Goal: Task Accomplishment & Management: Complete application form

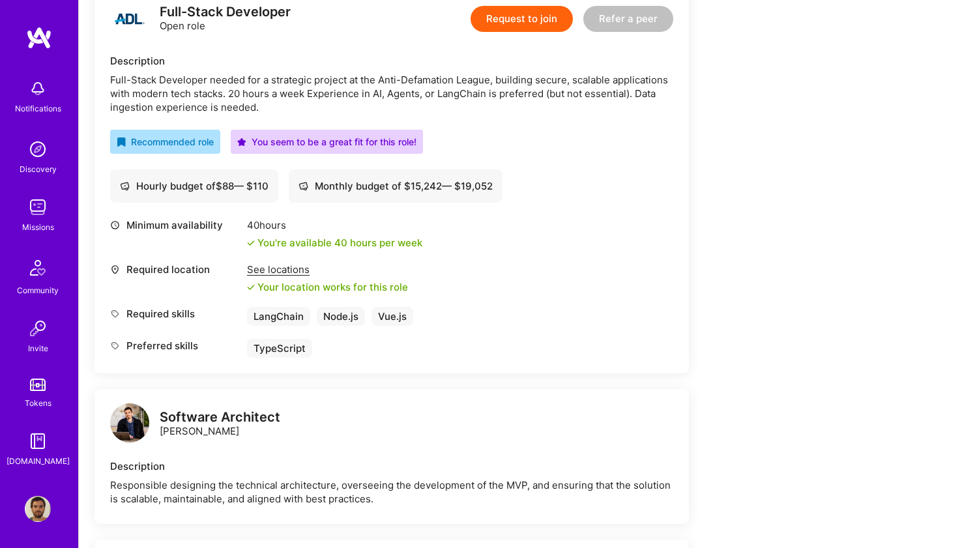
scroll to position [256, 0]
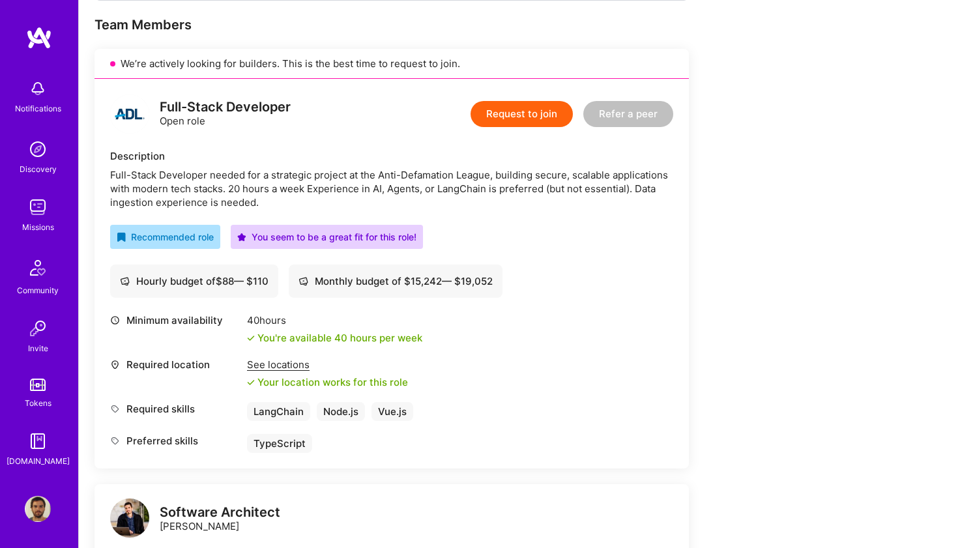
click at [519, 117] on button "Request to join" at bounding box center [521, 114] width 102 height 26
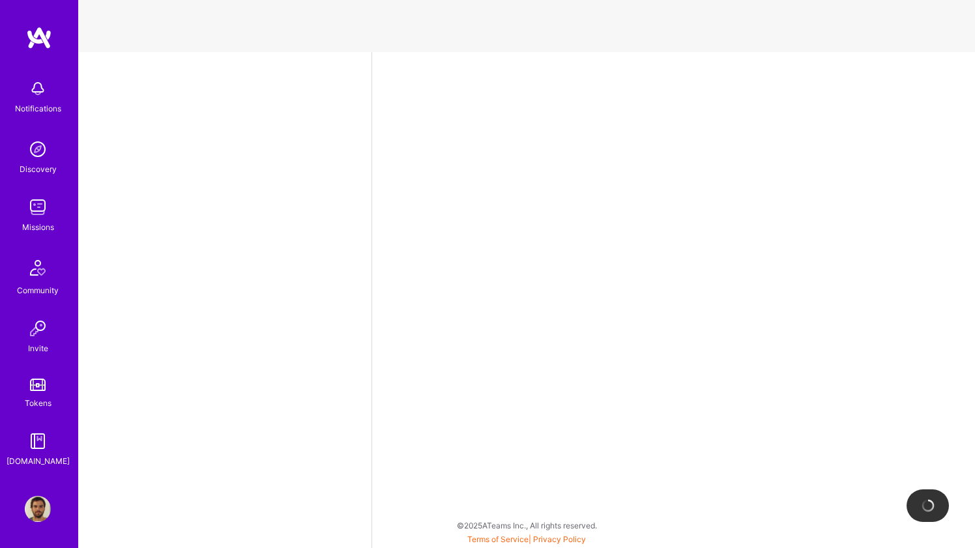
select select "BR"
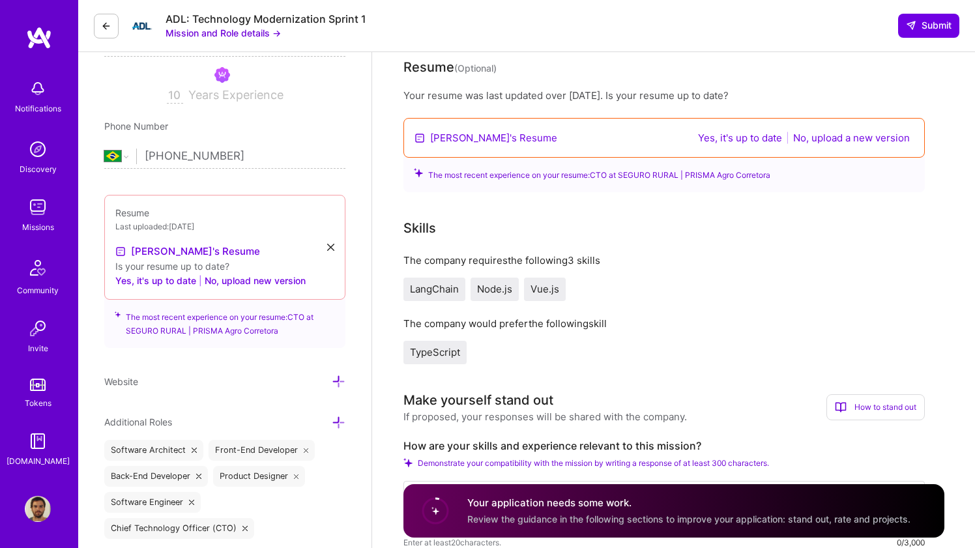
scroll to position [220, 0]
click at [154, 278] on button "Yes, it's up to date" at bounding box center [155, 280] width 81 height 16
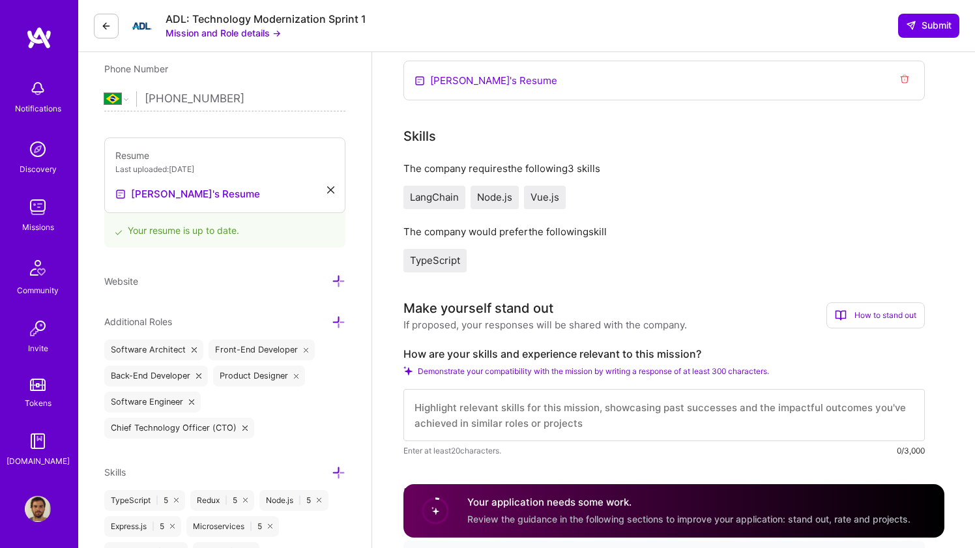
scroll to position [205, 0]
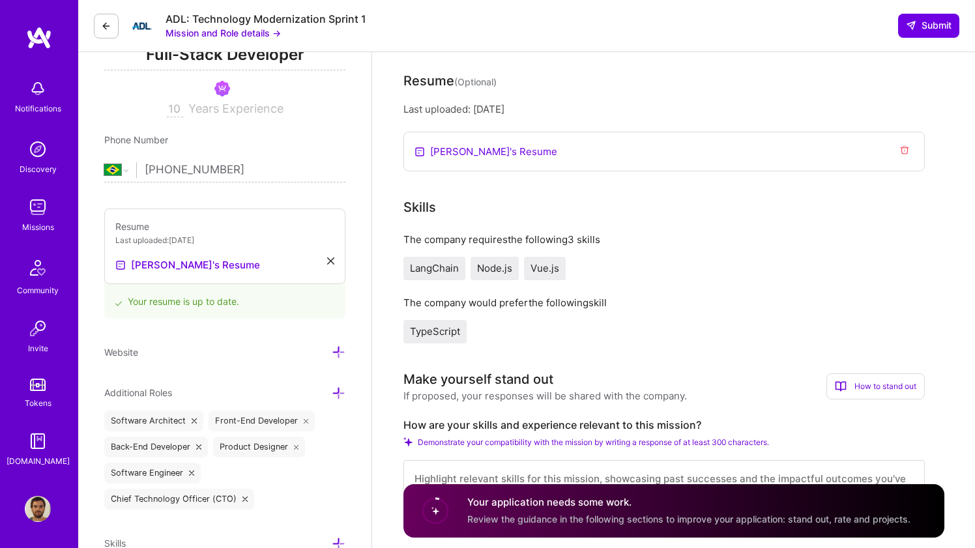
click at [446, 268] on span "LangChain" at bounding box center [434, 268] width 49 height 12
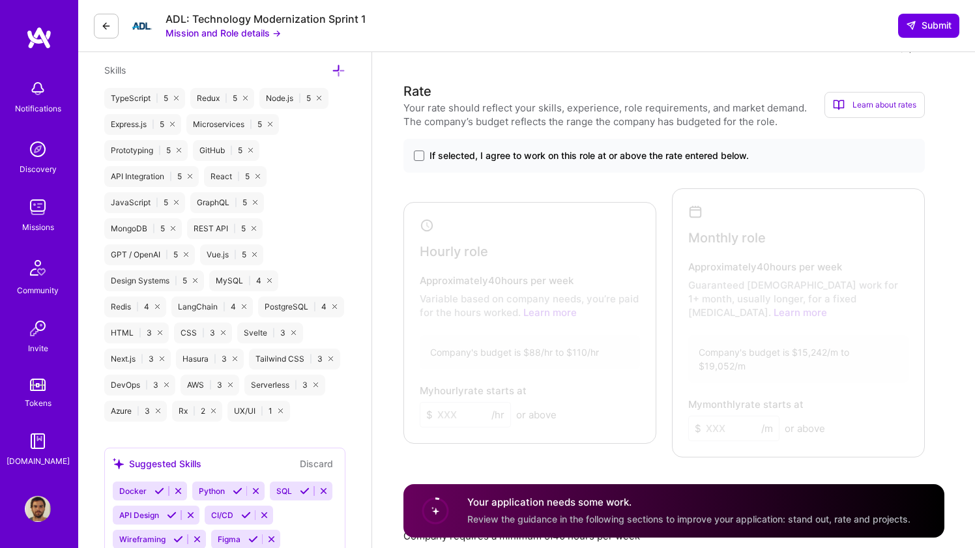
scroll to position [675, 0]
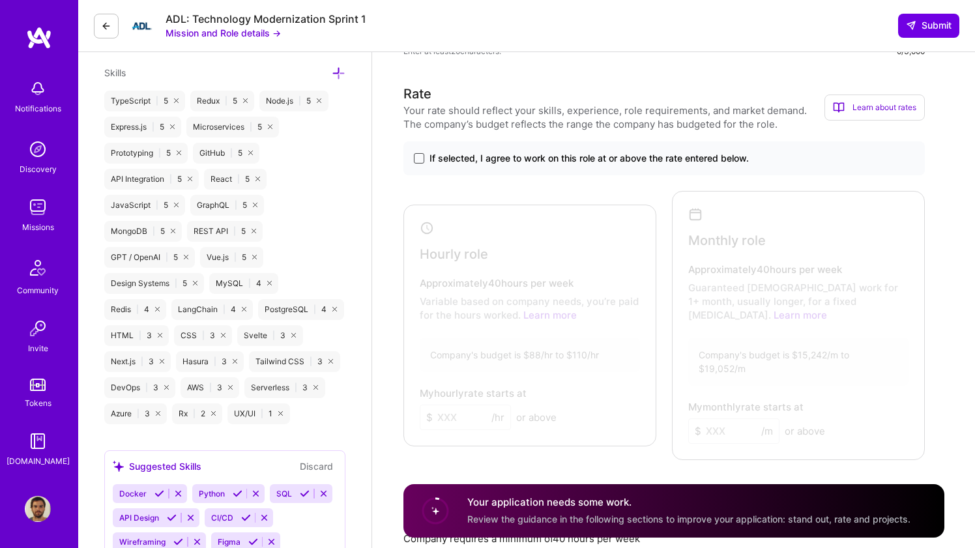
click at [418, 157] on span at bounding box center [419, 158] width 10 height 10
click at [0, 0] on input "If selected, I agree to work on this role at or above the rate entered below." at bounding box center [0, 0] width 0 height 0
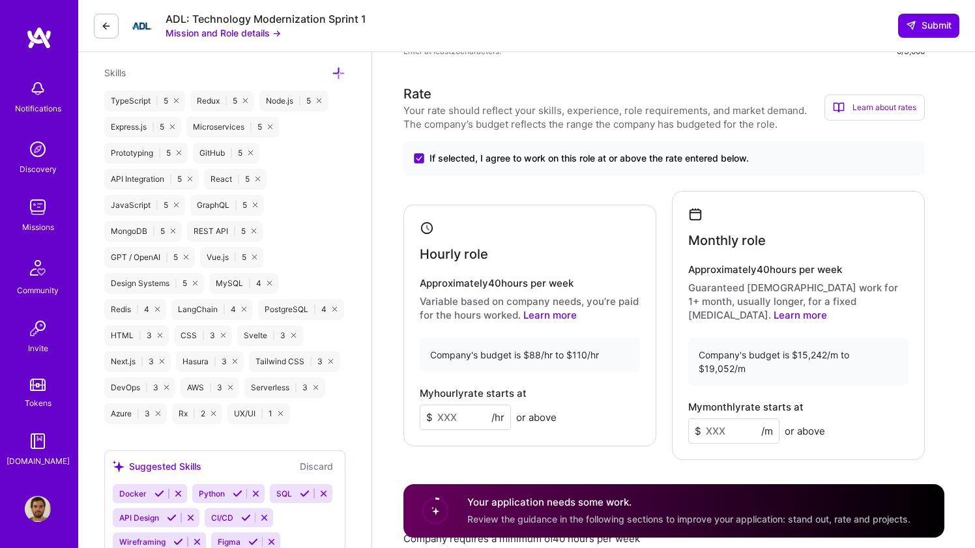
click at [461, 410] on input at bounding box center [465, 417] width 91 height 25
type input "100"
click at [720, 418] on input at bounding box center [733, 430] width 91 height 25
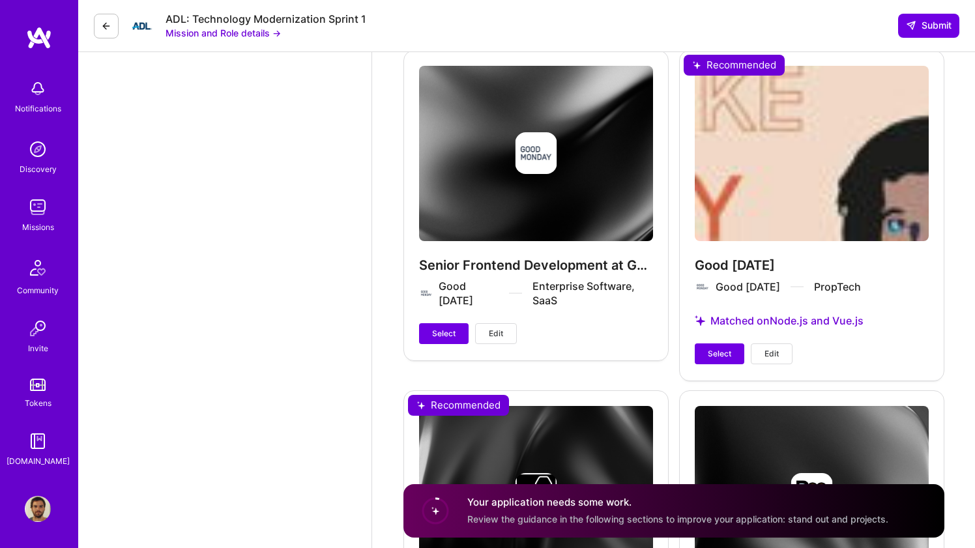
scroll to position [2621, 0]
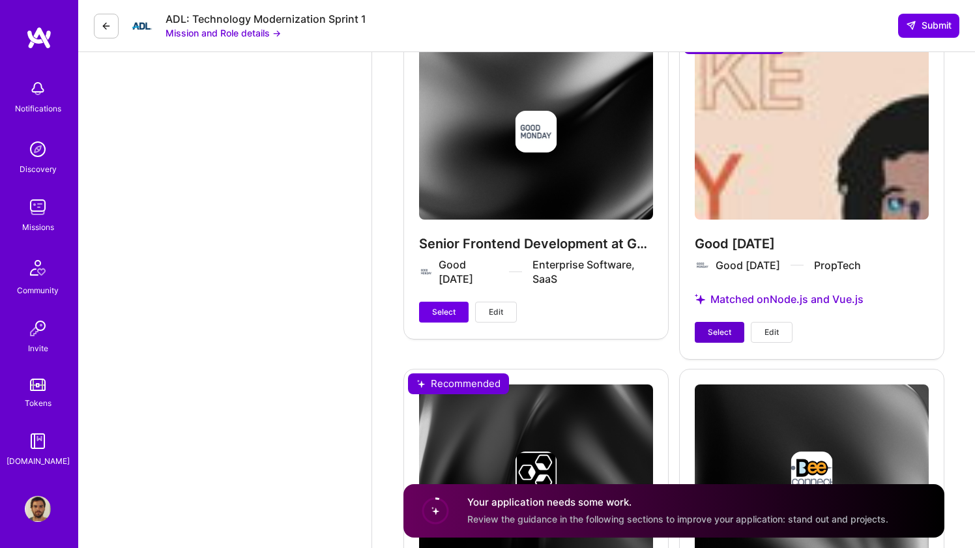
type input "16000"
click at [721, 326] on span "Select" at bounding box center [719, 332] width 23 height 12
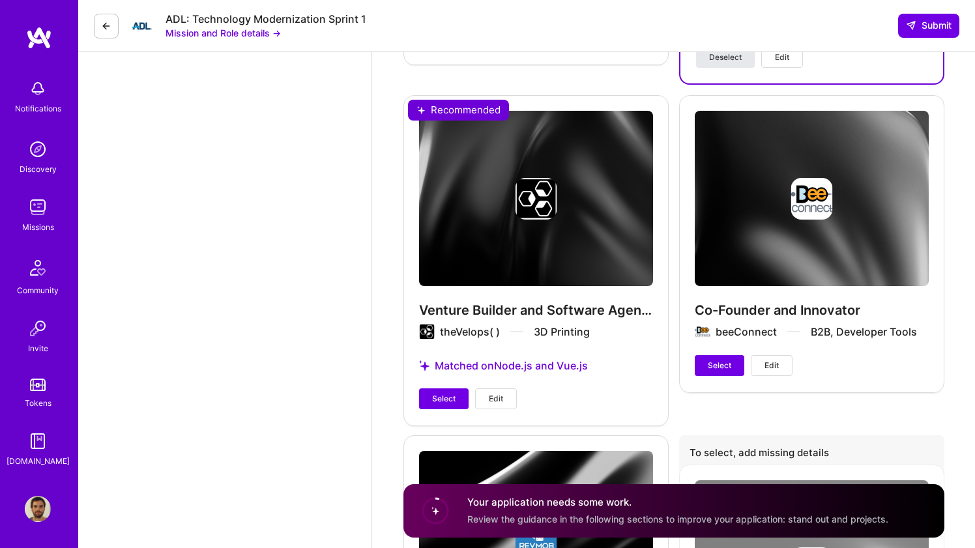
scroll to position [2948, 0]
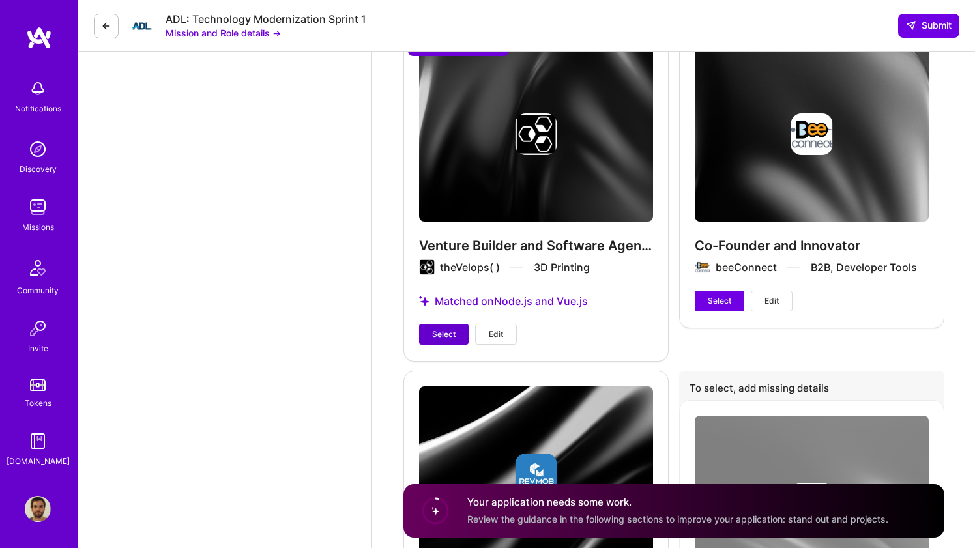
click at [450, 328] on span "Select" at bounding box center [443, 334] width 23 height 12
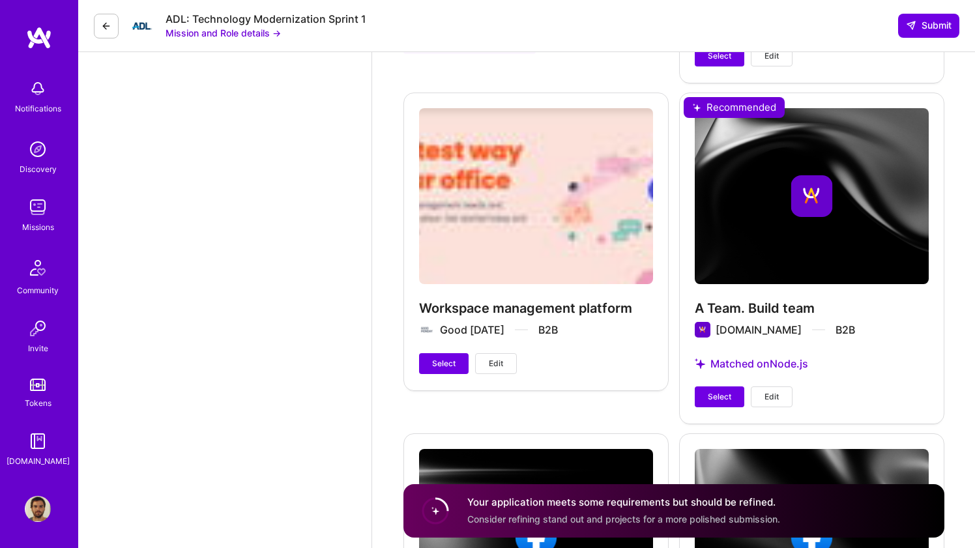
scroll to position [1867, 0]
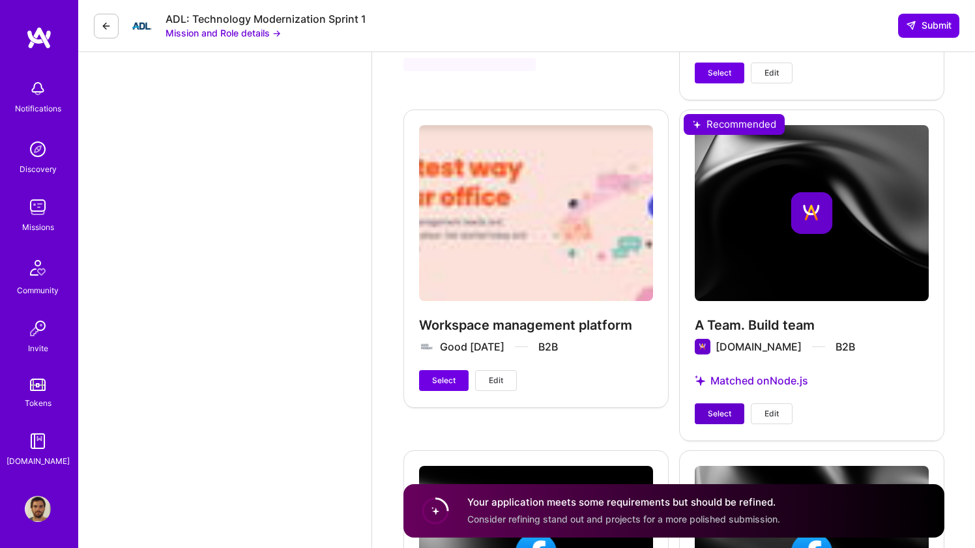
click at [706, 403] on button "Select" at bounding box center [720, 413] width 50 height 21
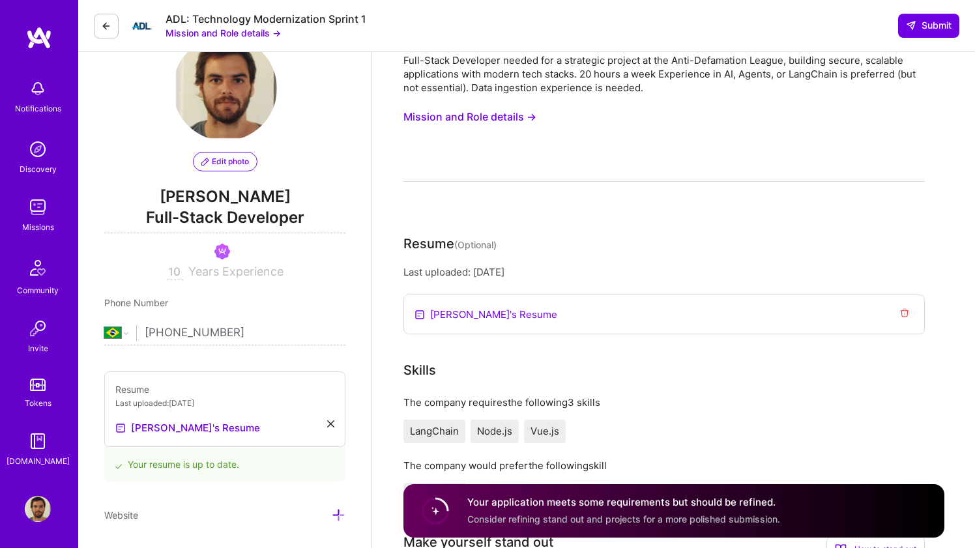
scroll to position [0, 0]
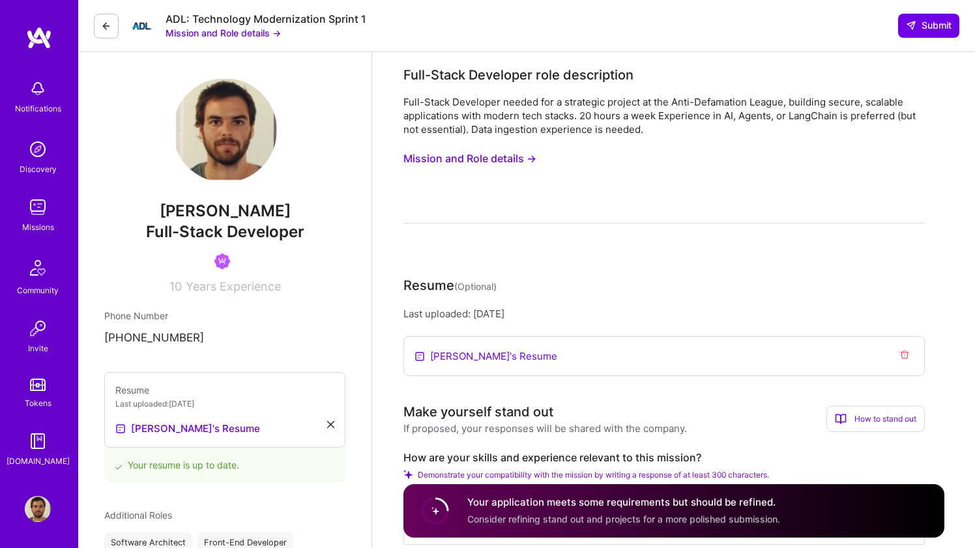
click at [526, 160] on button "Mission and Role details →" at bounding box center [469, 159] width 133 height 24
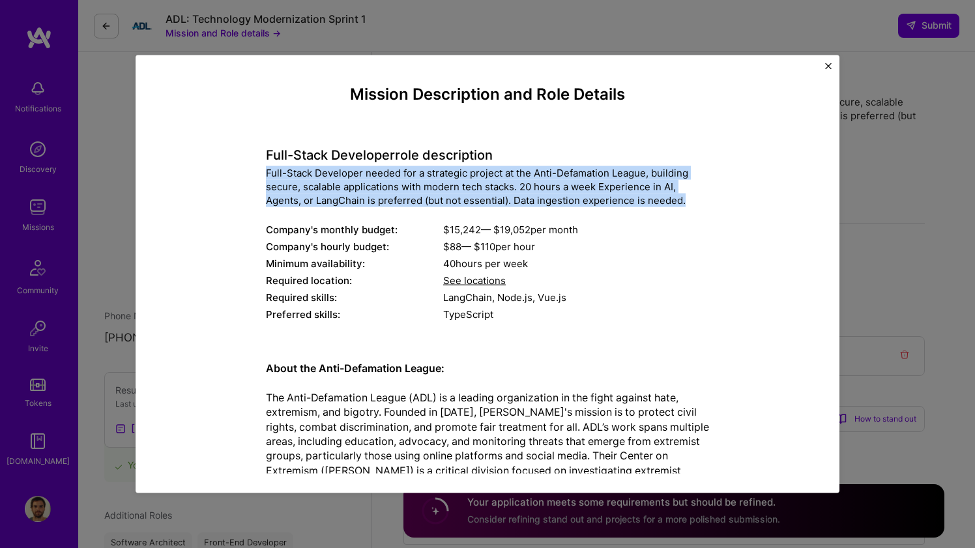
drag, startPoint x: 691, startPoint y: 201, endPoint x: 238, endPoint y: 178, distance: 452.8
click at [238, 178] on div "Mission Description and Role Details Full-Stack Developer role description Full…" at bounding box center [487, 450] width 644 height 730
copy div "Full-Stack Developer needed for a strategic project at the Anti-Defamation Leag…"
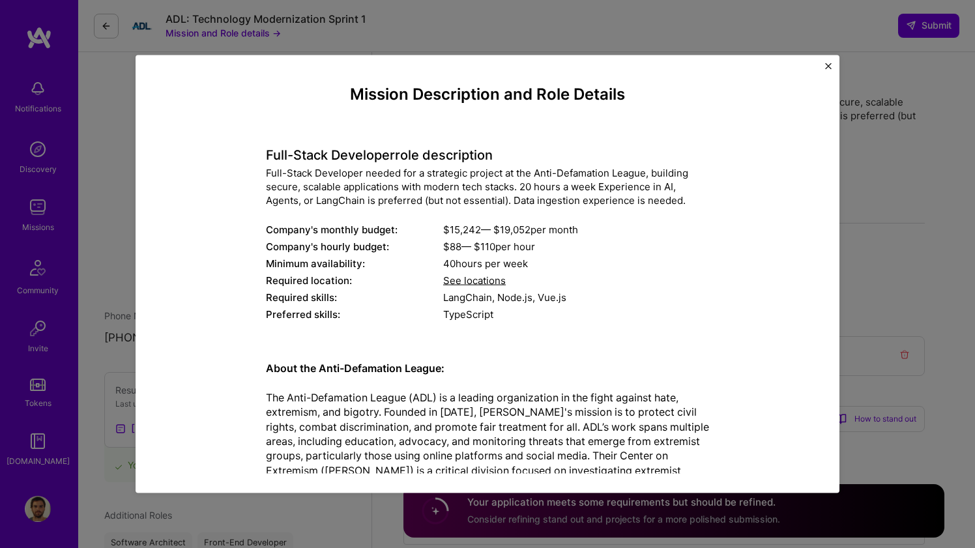
click at [904, 203] on div "Mission Description and Role Details Full-Stack Developer role description Full…" at bounding box center [487, 274] width 975 height 548
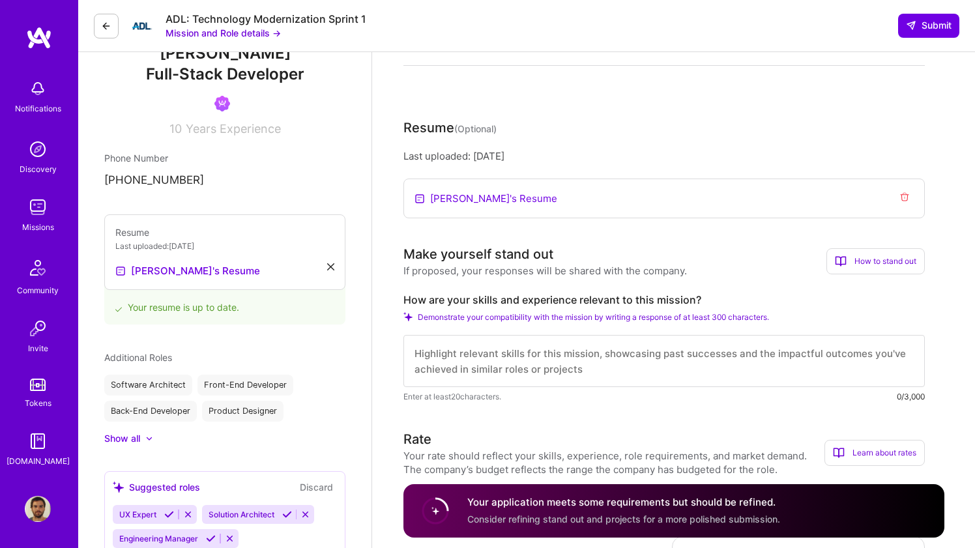
scroll to position [300, 0]
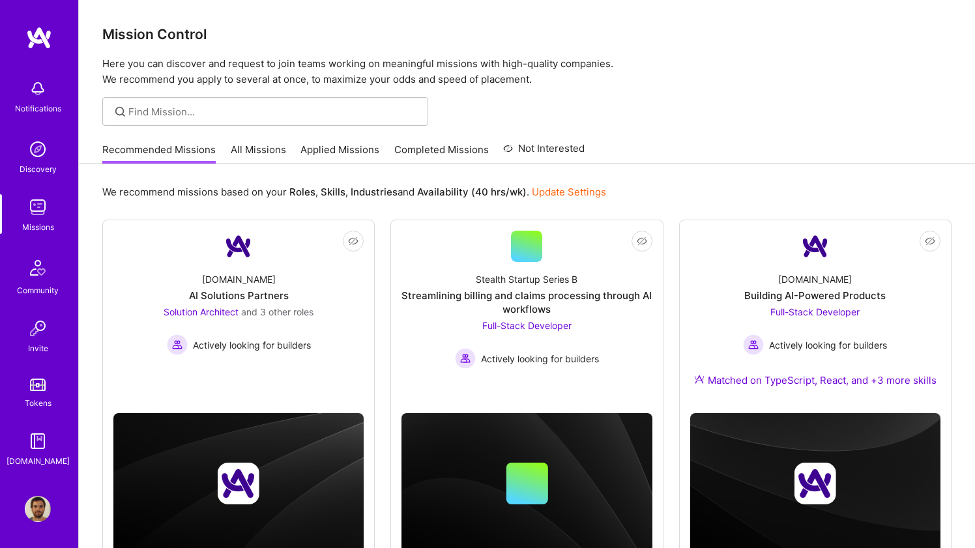
click at [324, 152] on link "Applied Missions" at bounding box center [339, 154] width 79 height 22
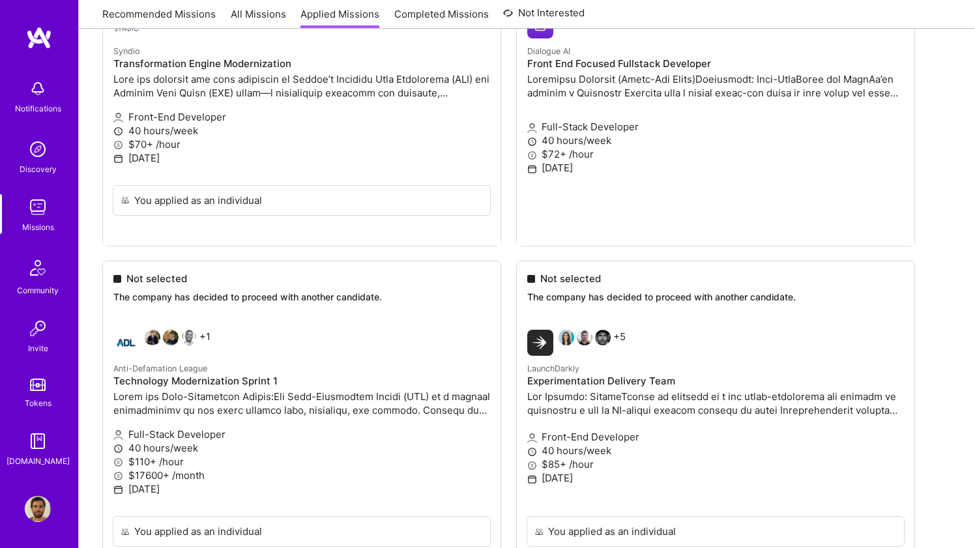
scroll to position [721, 0]
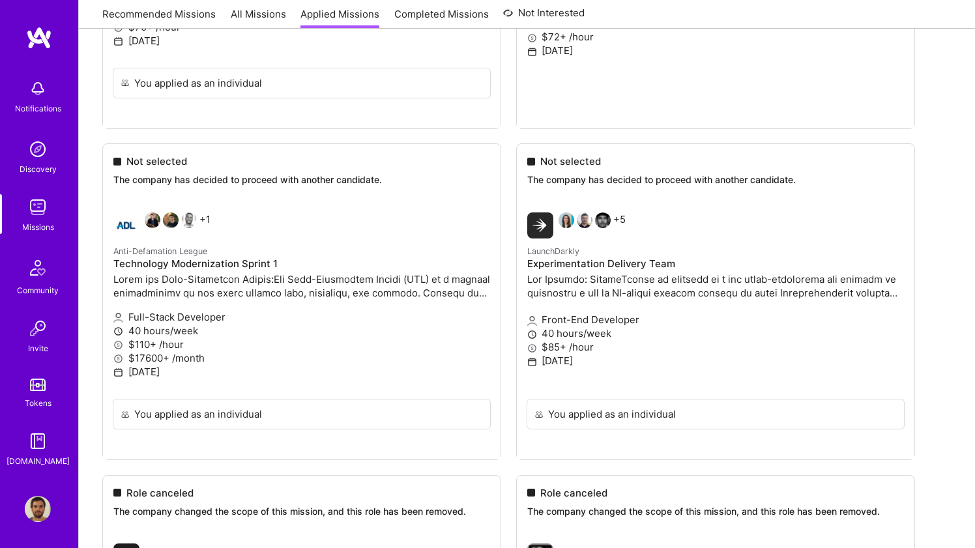
scroll to position [853, 0]
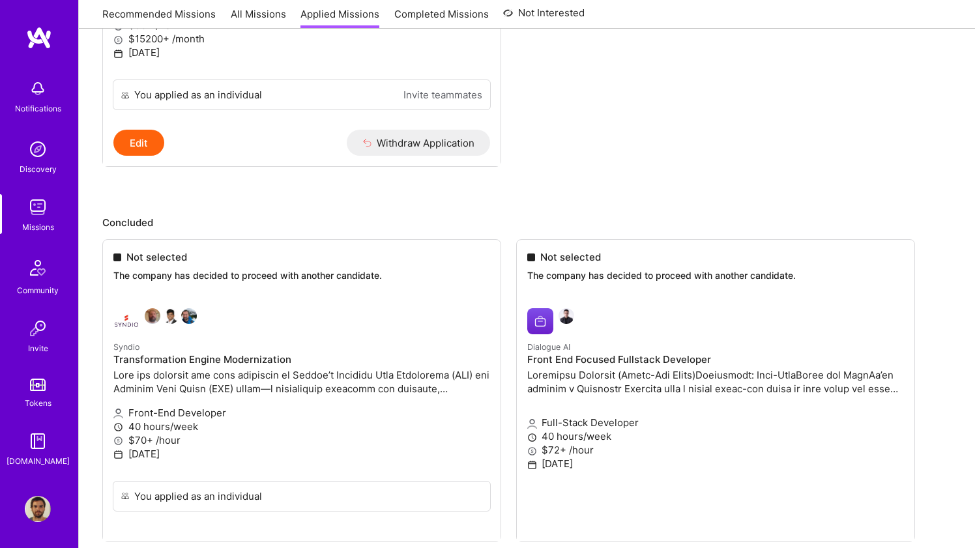
scroll to position [0, 0]
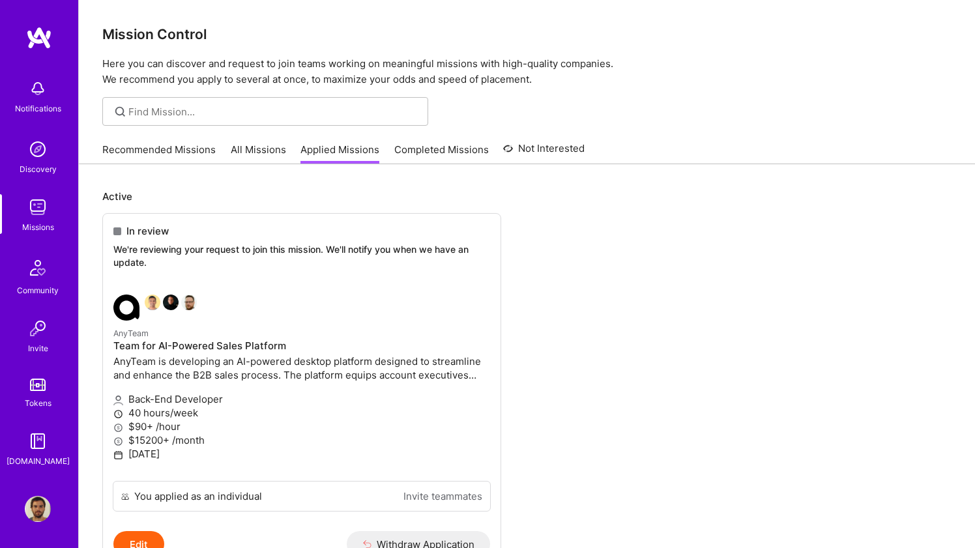
click at [126, 149] on link "Recommended Missions" at bounding box center [158, 154] width 113 height 22
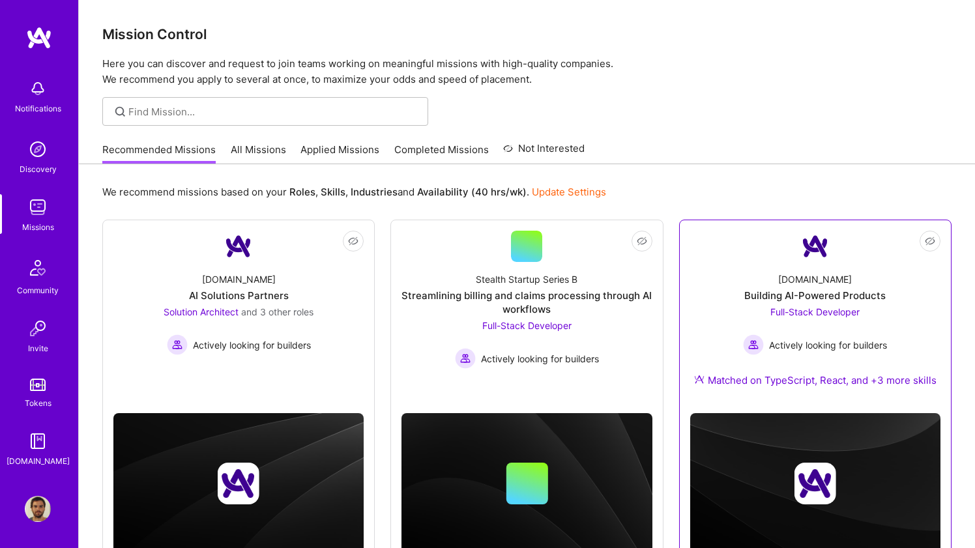
click at [732, 322] on div "A.Team Building AI-Powered Products Full-Stack Developer Actively looking for b…" at bounding box center [815, 332] width 250 height 141
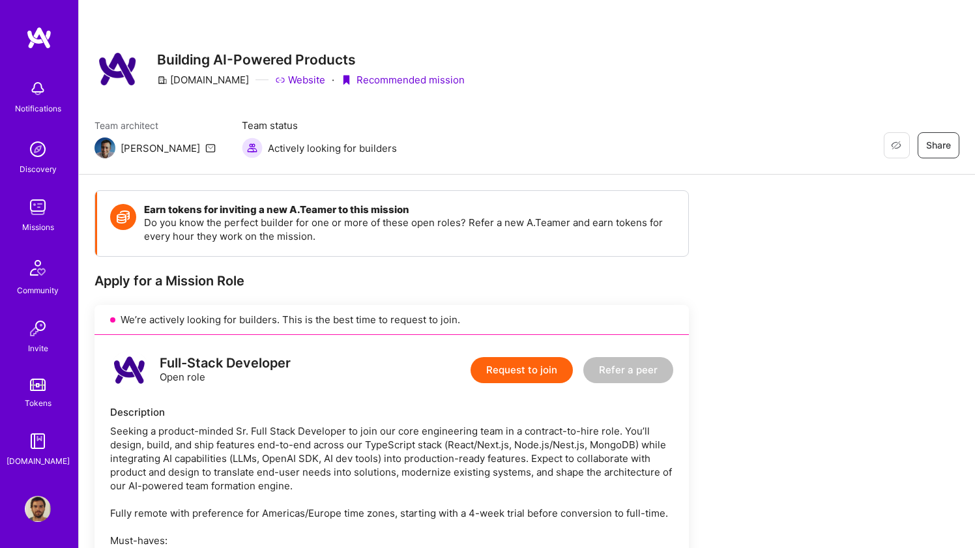
click at [511, 369] on button "Request to join" at bounding box center [521, 370] width 102 height 26
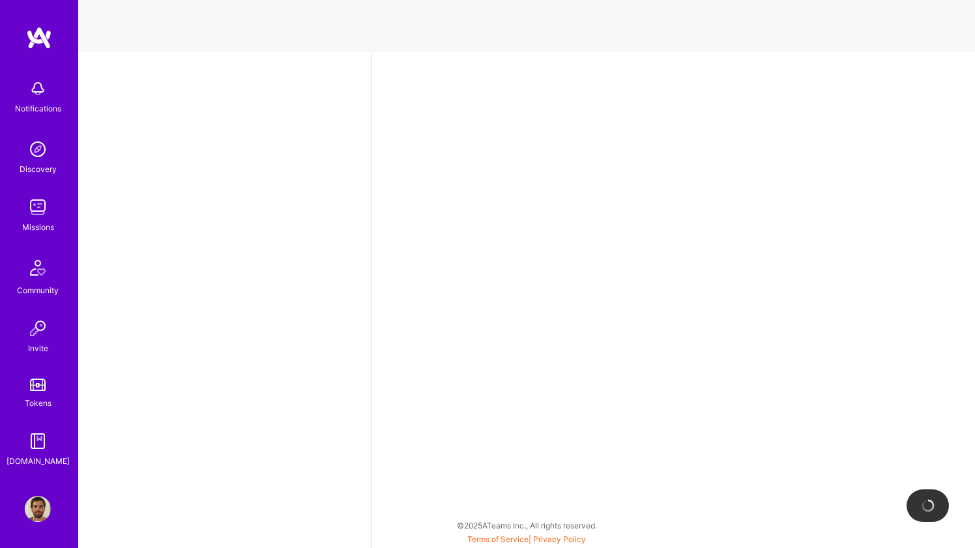
select select "BR"
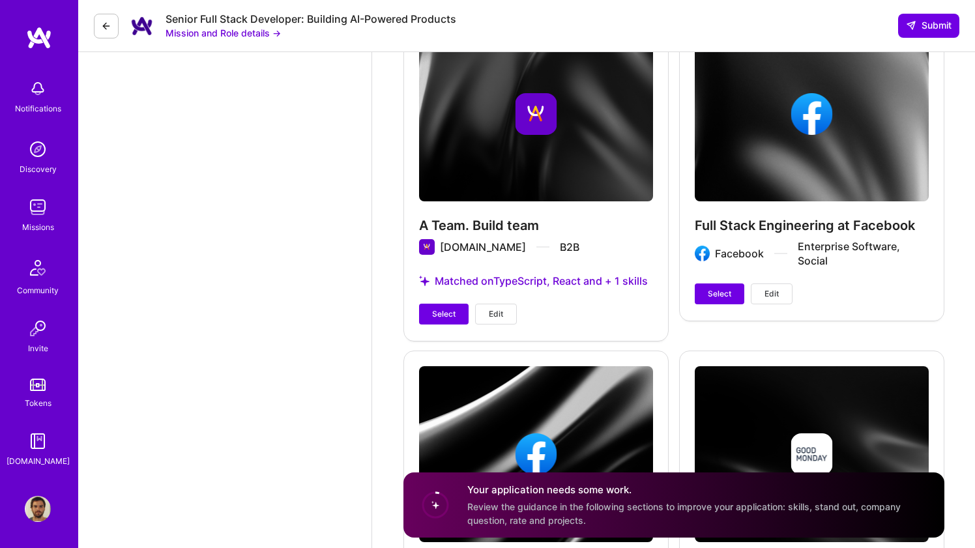
scroll to position [3235, 0]
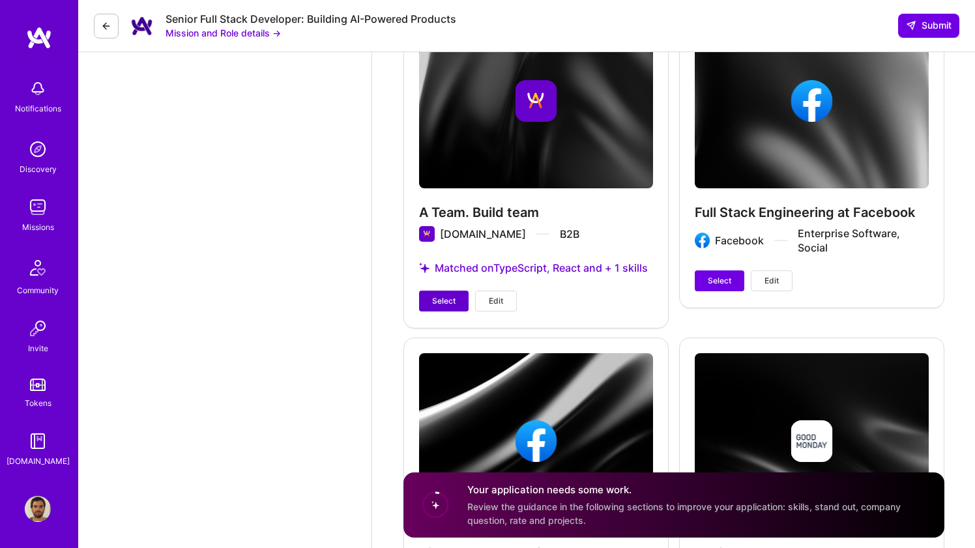
click at [442, 295] on span "Select" at bounding box center [443, 301] width 23 height 12
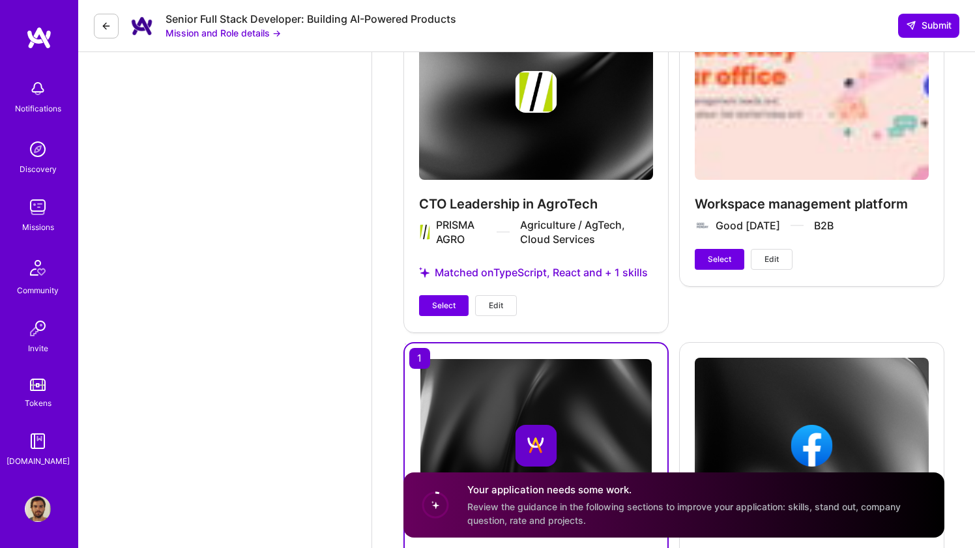
scroll to position [2862, 0]
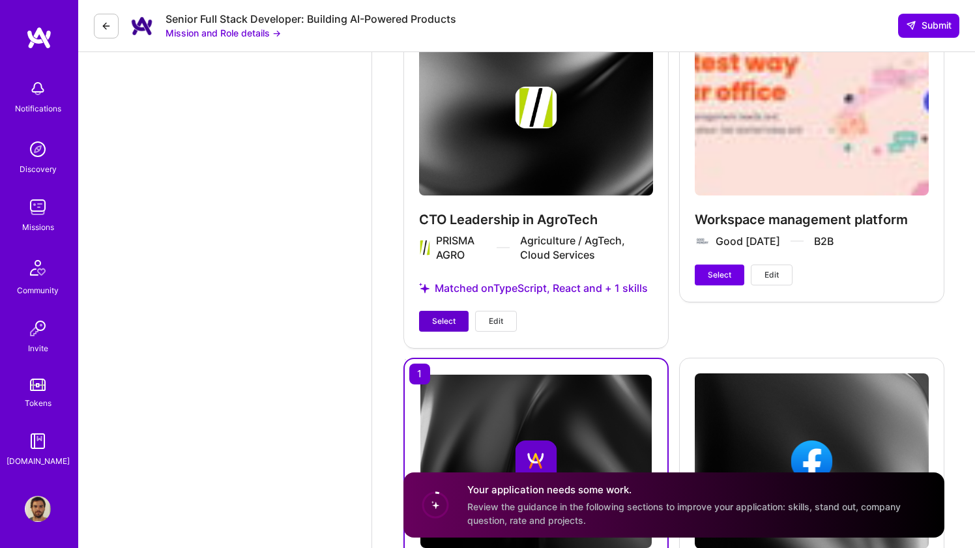
click at [442, 315] on span "Select" at bounding box center [443, 321] width 23 height 12
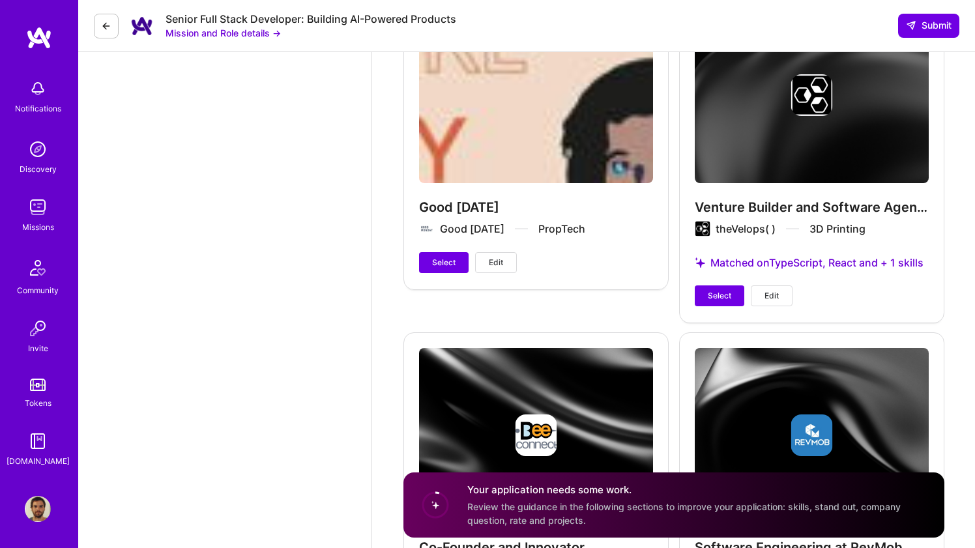
scroll to position [3896, 0]
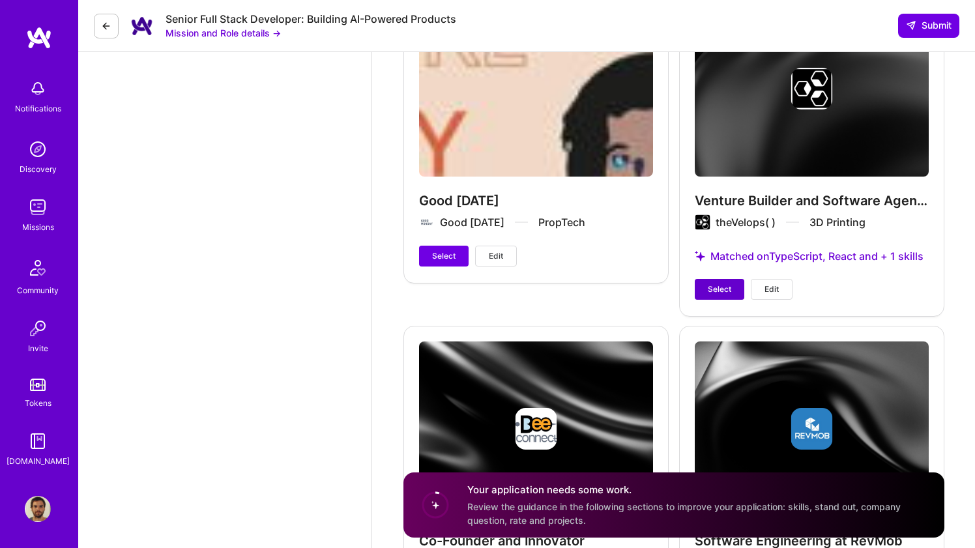
click at [729, 293] on span "Select" at bounding box center [719, 289] width 23 height 12
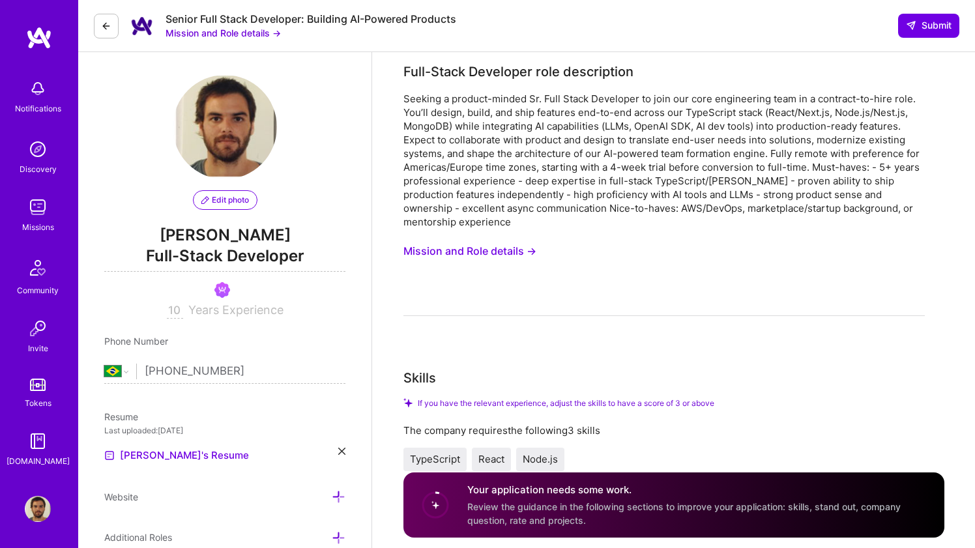
scroll to position [0, 0]
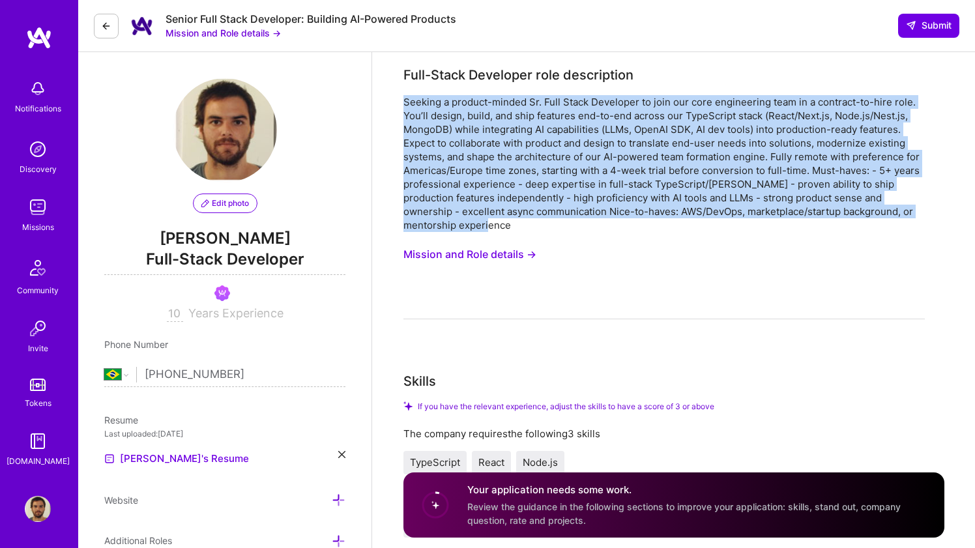
drag, startPoint x: 458, startPoint y: 222, endPoint x: 398, endPoint y: 96, distance: 138.7
click at [493, 250] on button "Mission and Role details →" at bounding box center [469, 254] width 133 height 24
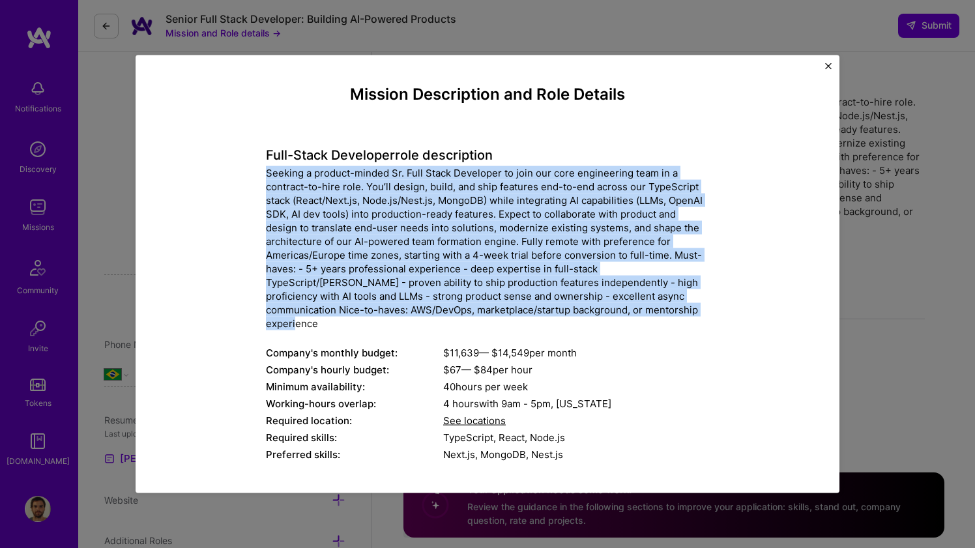
drag, startPoint x: 629, startPoint y: 309, endPoint x: 244, endPoint y: 164, distance: 411.9
click at [244, 164] on div "Mission Description and Role Details Full-Stack Developer role description Comp…" at bounding box center [487, 525] width 644 height 880
click at [562, 182] on div "Seeking a product-minded Sr. Full Stack Developer to join our core engineering …" at bounding box center [487, 247] width 443 height 164
drag, startPoint x: 624, startPoint y: 313, endPoint x: 262, endPoint y: 179, distance: 386.3
click at [262, 179] on div "Mission Description and Role Details Full-Stack Developer role description Comp…" at bounding box center [487, 525] width 644 height 880
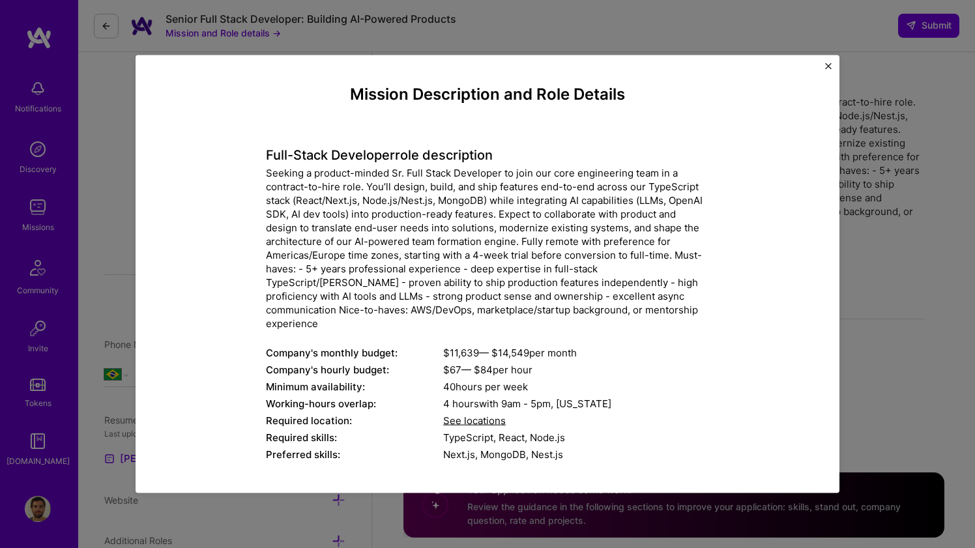
click at [891, 287] on div "Mission Description and Role Details Full-Stack Developer role description Comp…" at bounding box center [487, 274] width 975 height 548
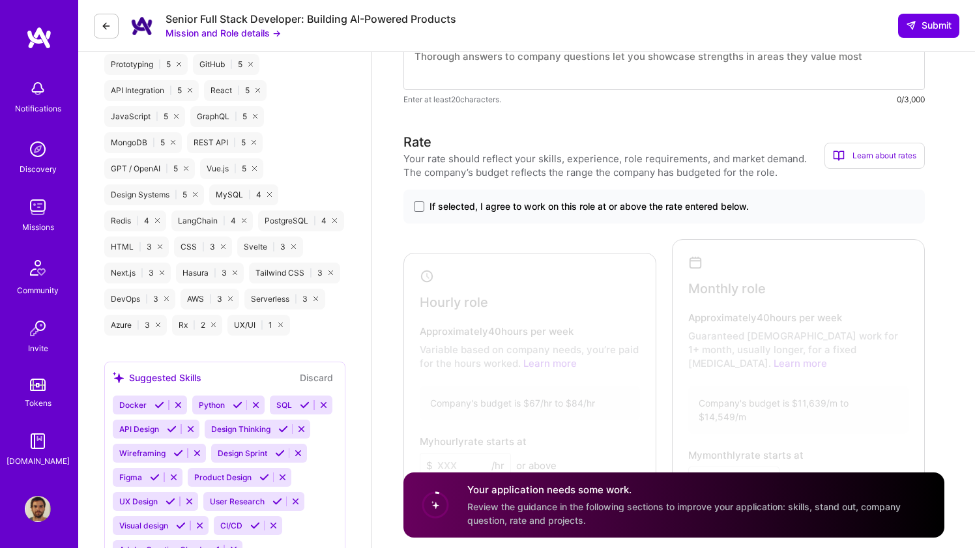
scroll to position [794, 0]
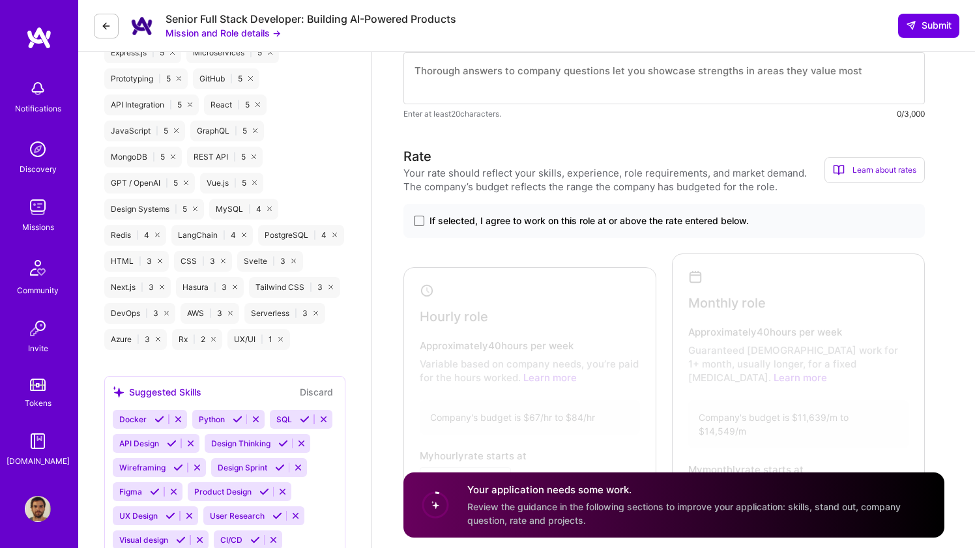
click at [418, 222] on span at bounding box center [419, 221] width 10 height 10
click at [0, 0] on input "If selected, I agree to work on this role at or above the rate entered below." at bounding box center [0, 0] width 0 height 0
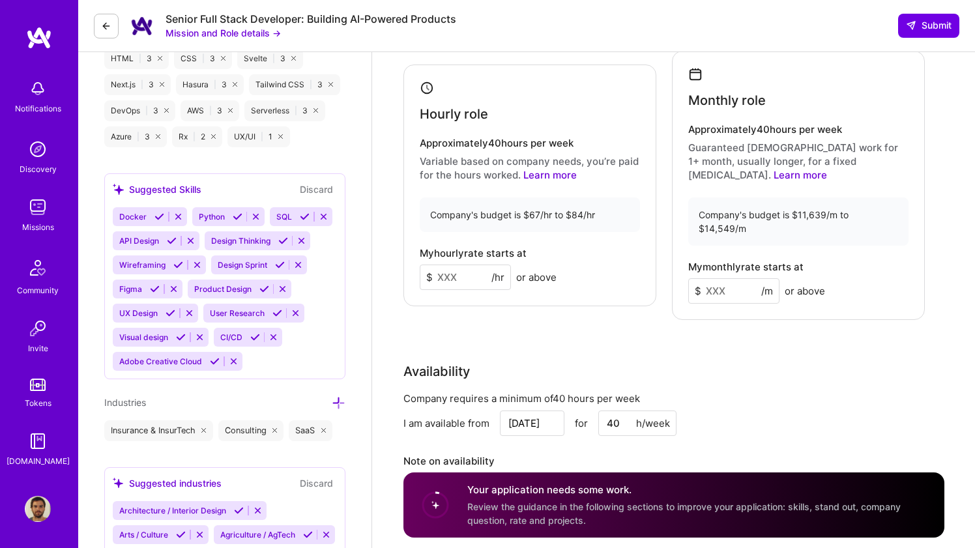
scroll to position [1020, 0]
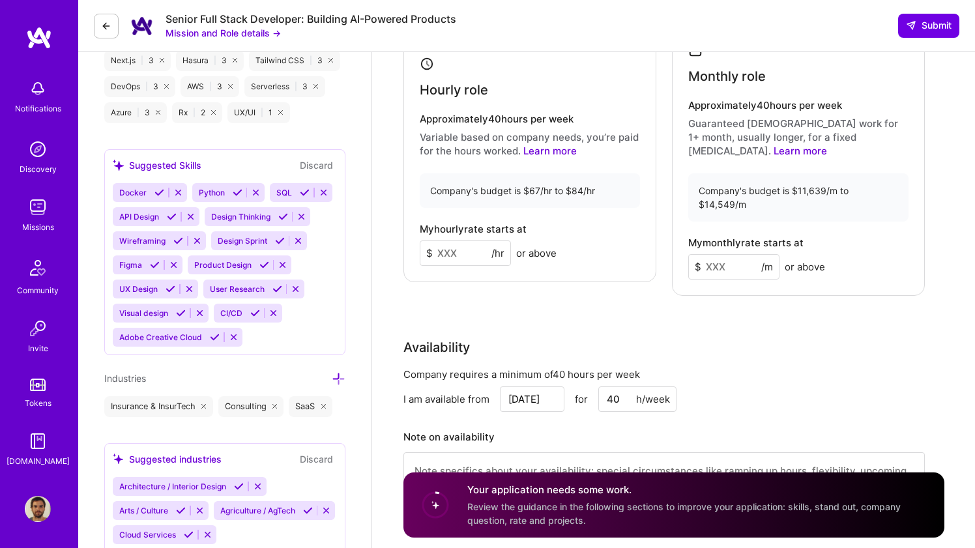
click at [454, 240] on input at bounding box center [465, 252] width 91 height 25
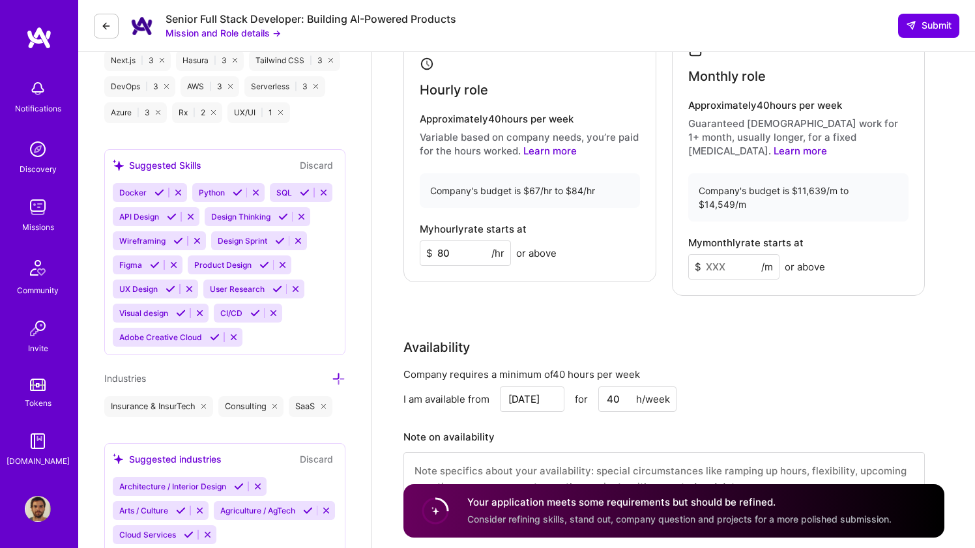
type input "80"
click at [717, 254] on input at bounding box center [733, 266] width 91 height 25
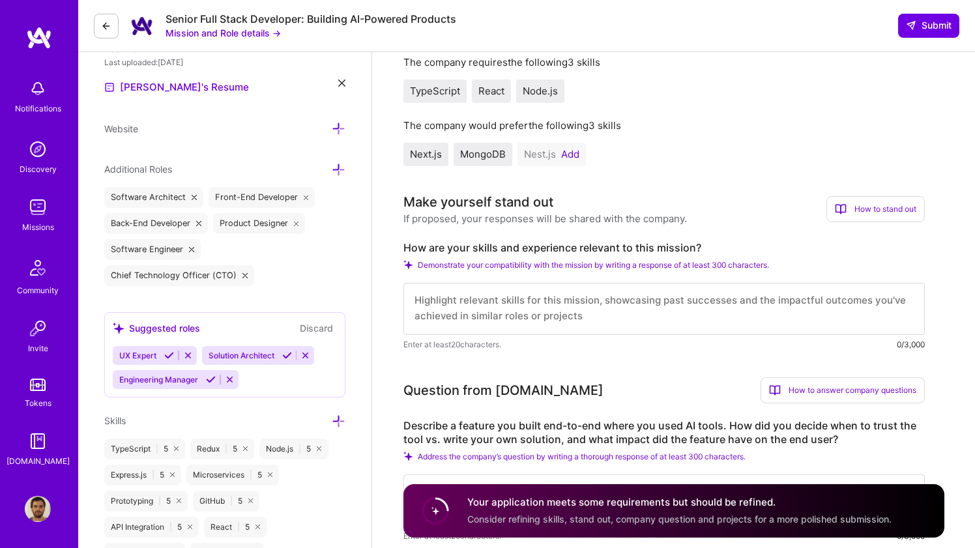
scroll to position [355, 0]
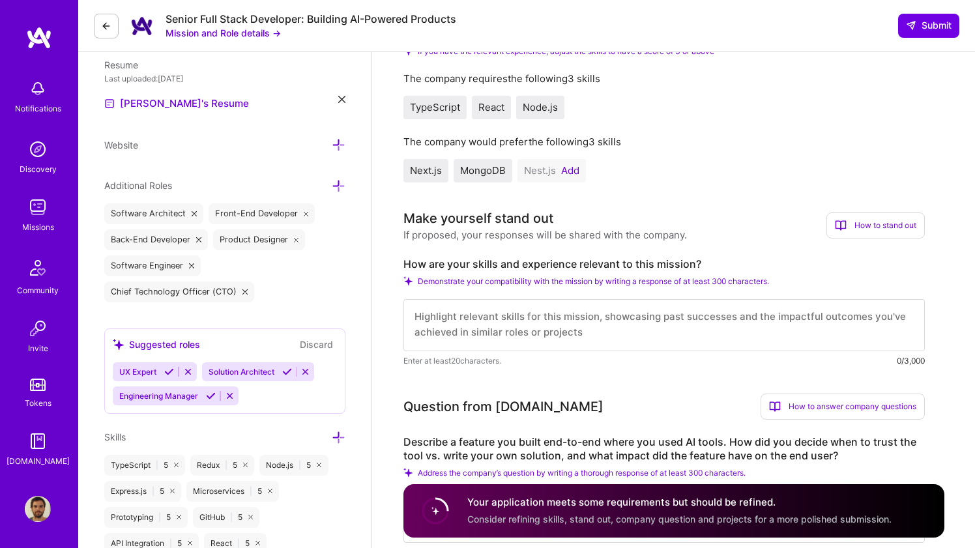
type input "13000"
click at [734, 317] on textarea at bounding box center [663, 325] width 521 height 52
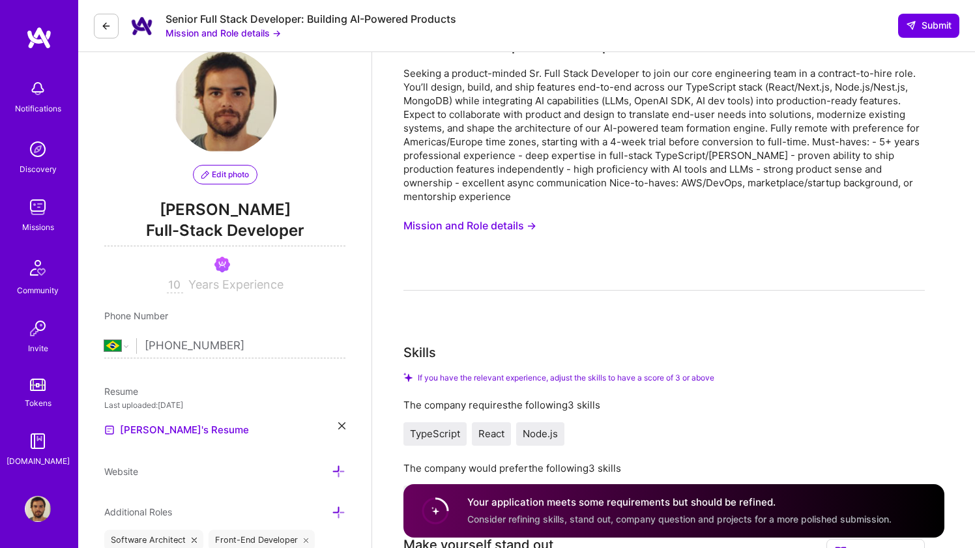
scroll to position [5, 0]
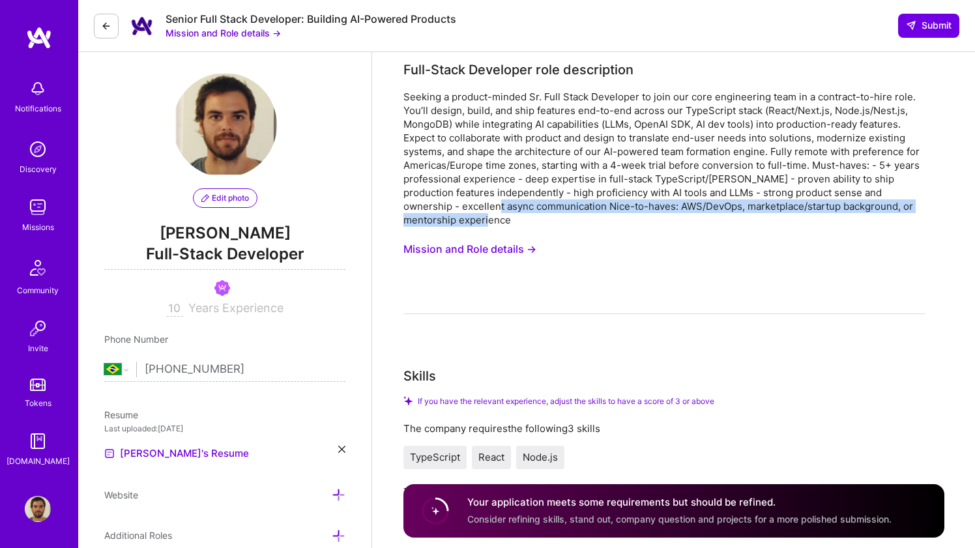
drag, startPoint x: 466, startPoint y: 220, endPoint x: 460, endPoint y: 212, distance: 10.7
click at [460, 212] on div "Seeking a product-minded Sr. Full Stack Developer to join our core engineering …" at bounding box center [663, 158] width 521 height 137
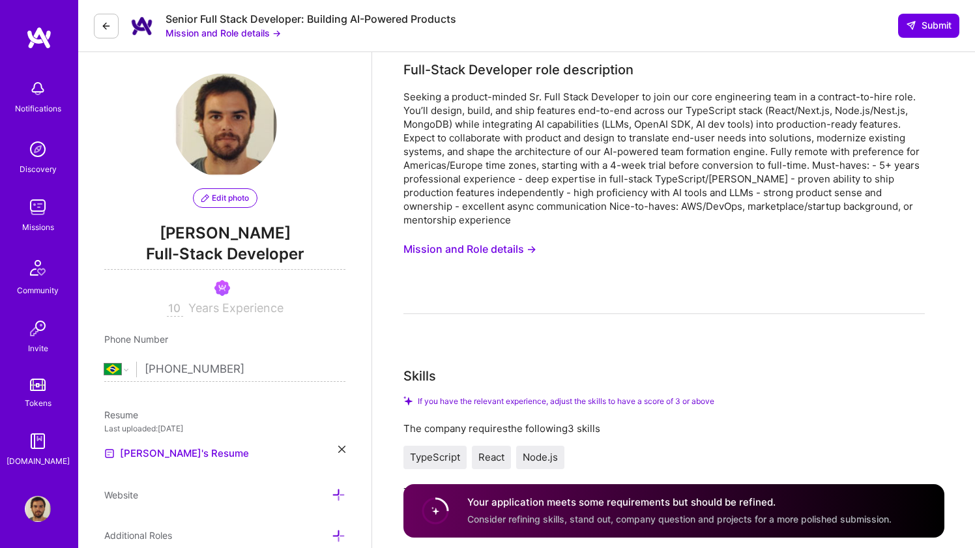
click at [491, 229] on div "Seeking a product-minded Sr. Full Stack Developer to join our core engineering …" at bounding box center [663, 202] width 521 height 224
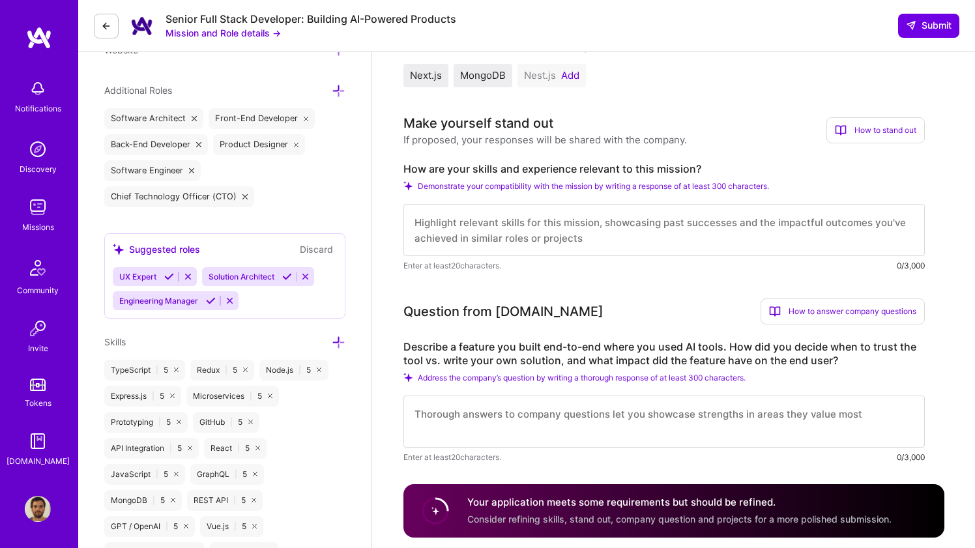
scroll to position [465, 0]
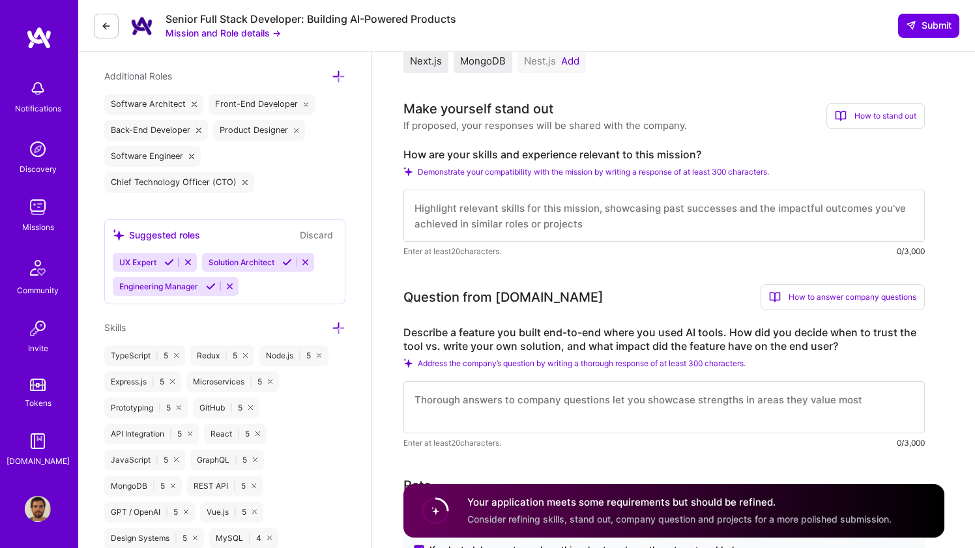
click at [492, 210] on textarea at bounding box center [663, 216] width 521 height 52
click at [517, 153] on label "How are your skills and experience relevant to this mission?" at bounding box center [663, 155] width 521 height 14
copy label "How are your skills and experience relevant to this mission?"
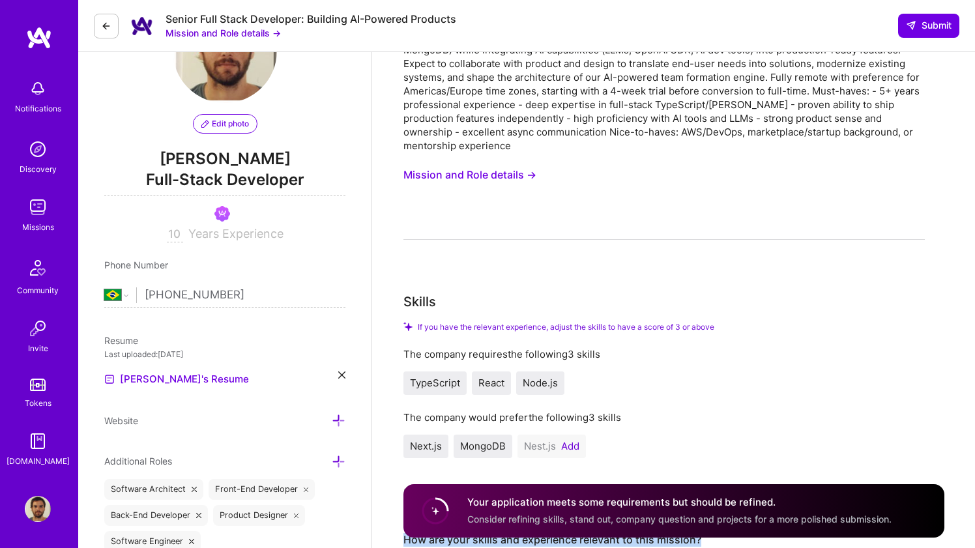
scroll to position [0, 0]
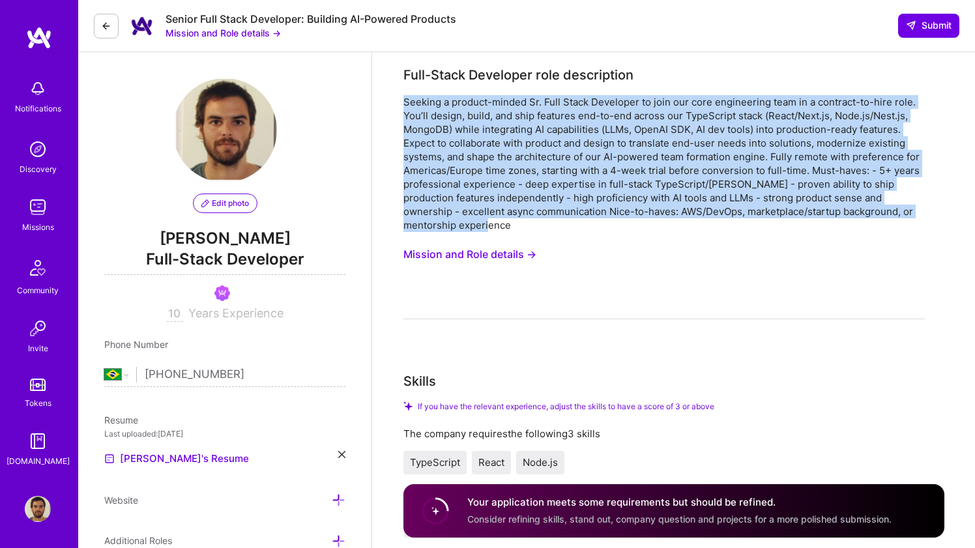
drag, startPoint x: 459, startPoint y: 229, endPoint x: 392, endPoint y: 104, distance: 141.6
copy div "Seeking a product-minded Sr. Full Stack Developer to join our core engineering …"
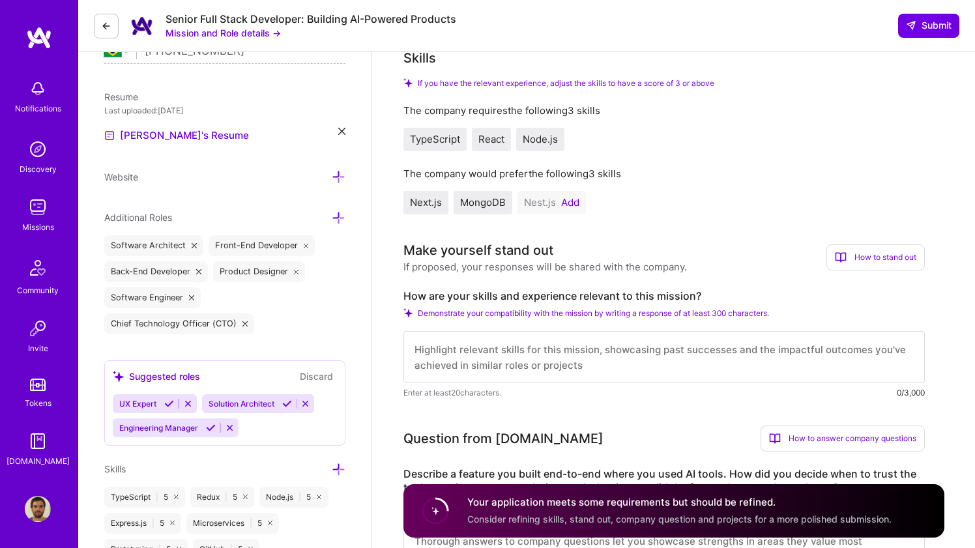
scroll to position [358, 0]
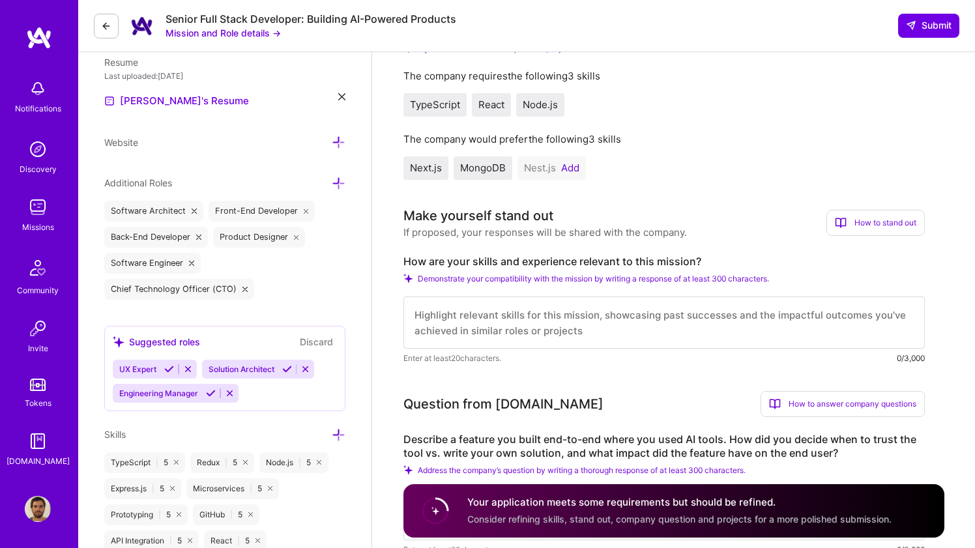
click at [461, 322] on textarea at bounding box center [663, 322] width 521 height 52
paste textarea "I’m a product-minded builder with 3+ years as CTO, where I owned both technical…"
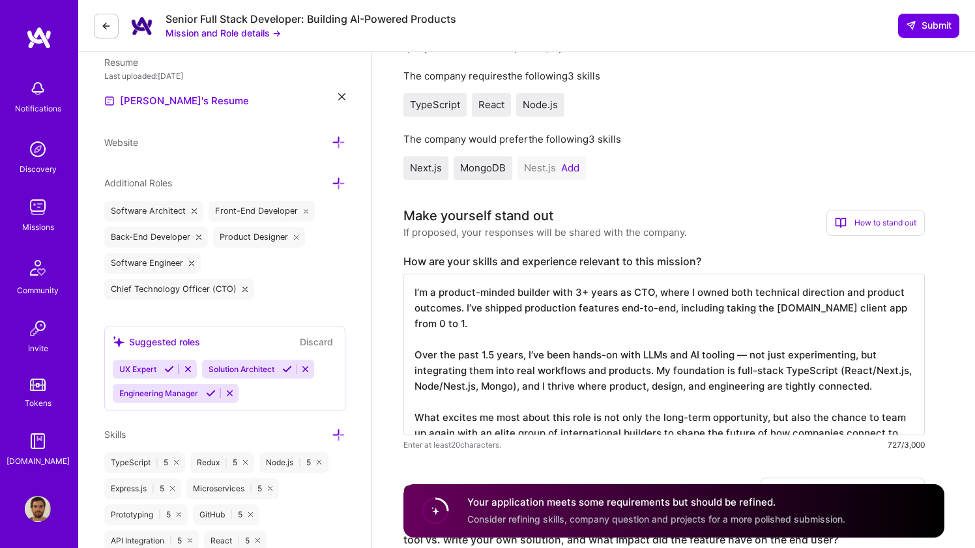
scroll to position [1, 0]
click at [732, 311] on textarea "I’m a product-minded builder with 3+ years as CTO, where I owned both technical…" at bounding box center [663, 355] width 521 height 162
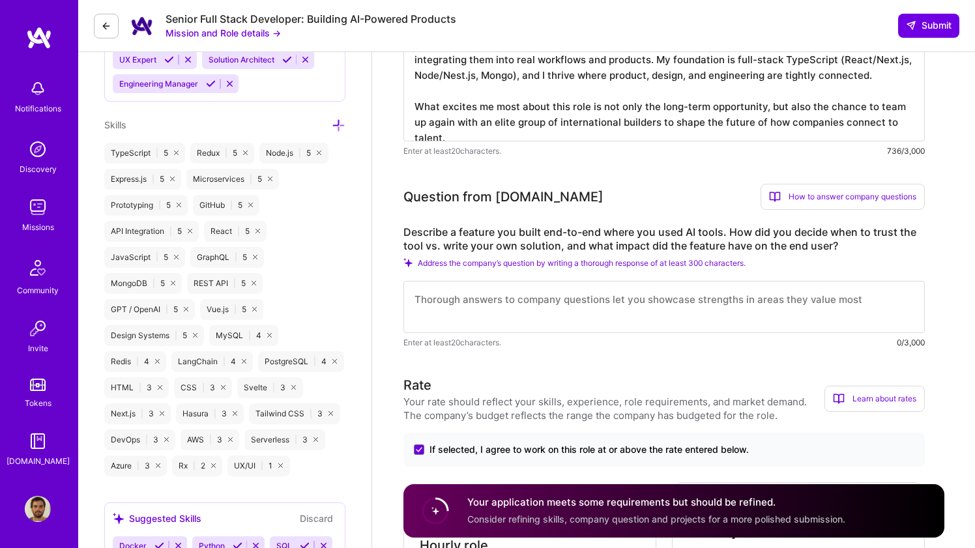
scroll to position [657, 0]
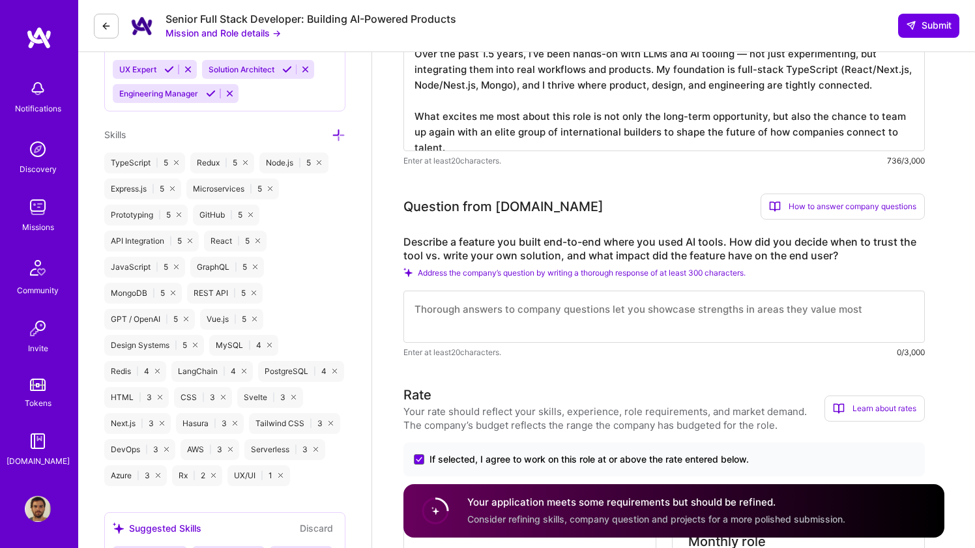
type textarea "I’m a product-minded builder with 3+ years as CTO, where I owned both technical…"
click at [534, 311] on textarea at bounding box center [663, 317] width 521 height 52
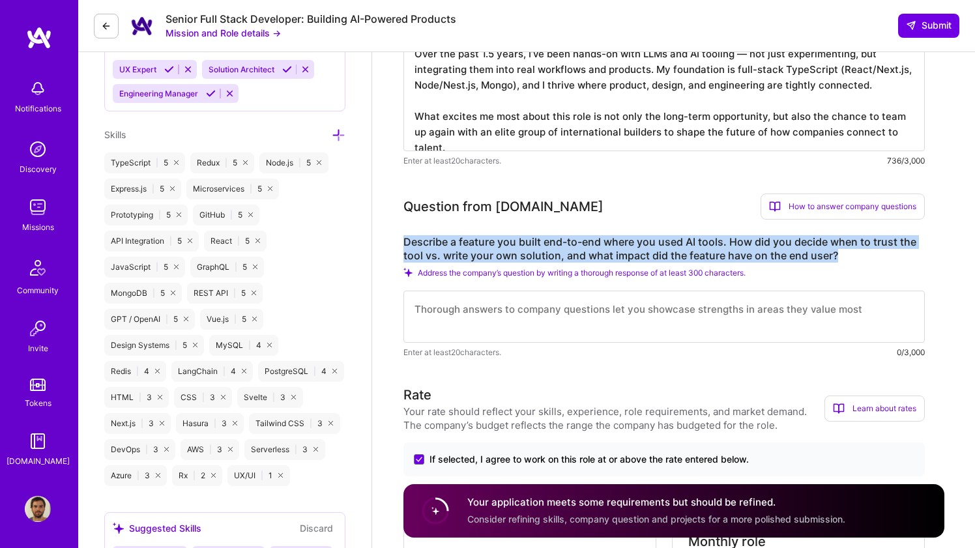
drag, startPoint x: 403, startPoint y: 239, endPoint x: 838, endPoint y: 256, distance: 435.5
click at [838, 256] on label "Describe a feature you built end-to-end where you used AI tools. How did you de…" at bounding box center [663, 248] width 521 height 27
copy label "Describe a feature you built end-to-end where you used AI tools. How did you de…"
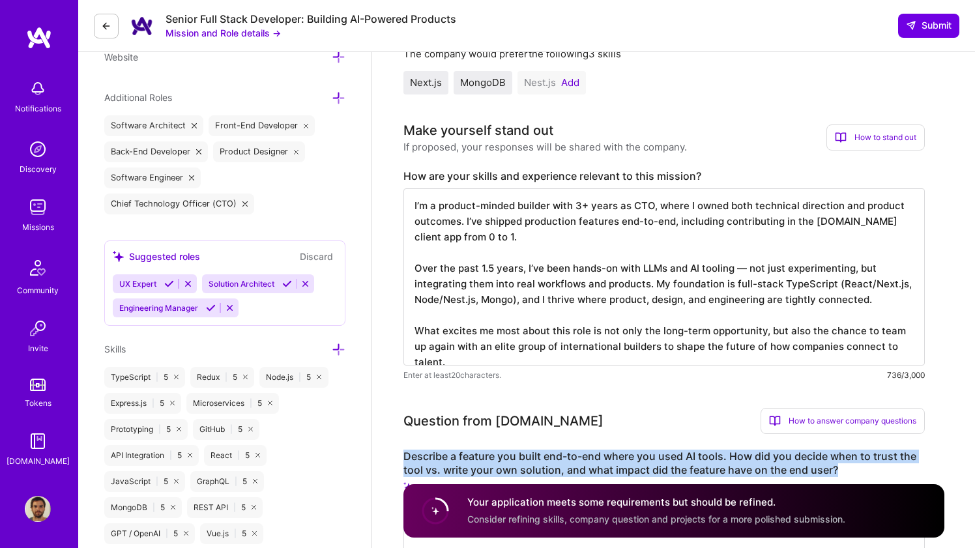
scroll to position [518, 0]
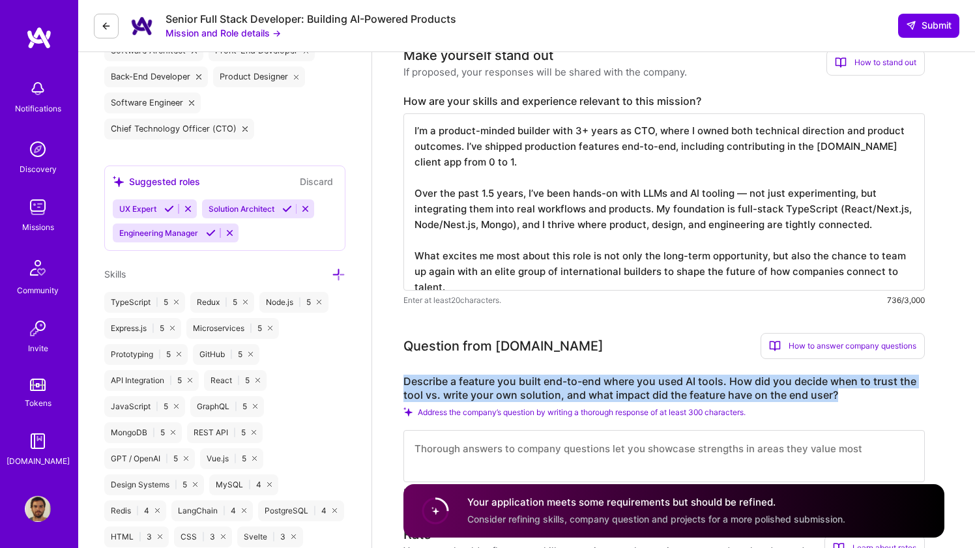
click at [291, 209] on icon at bounding box center [287, 209] width 10 height 10
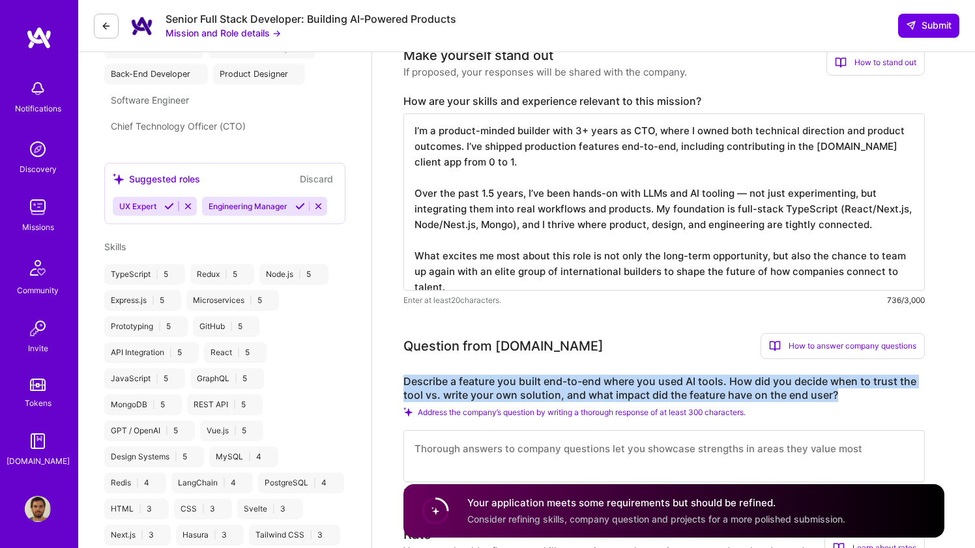
scroll to position [437, 0]
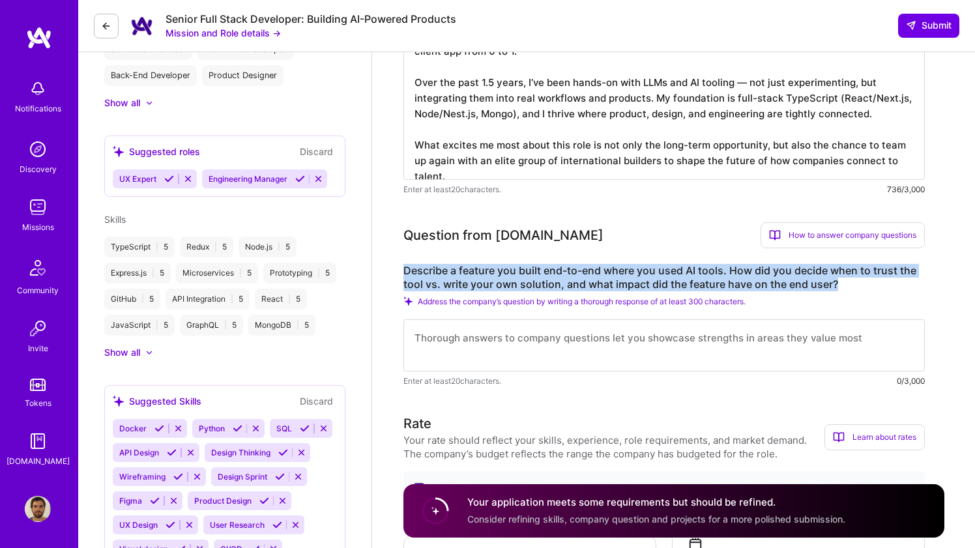
click at [299, 182] on icon at bounding box center [300, 179] width 10 height 10
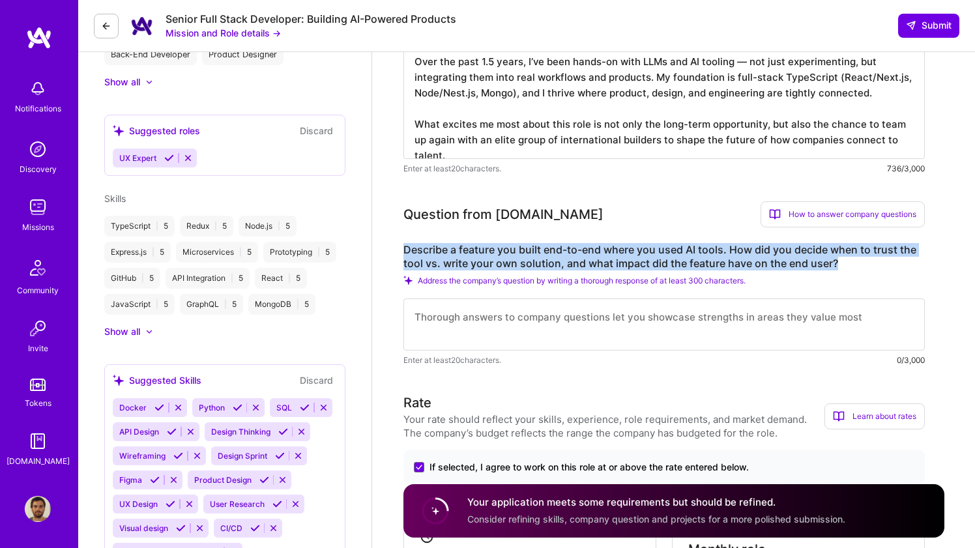
scroll to position [459, 0]
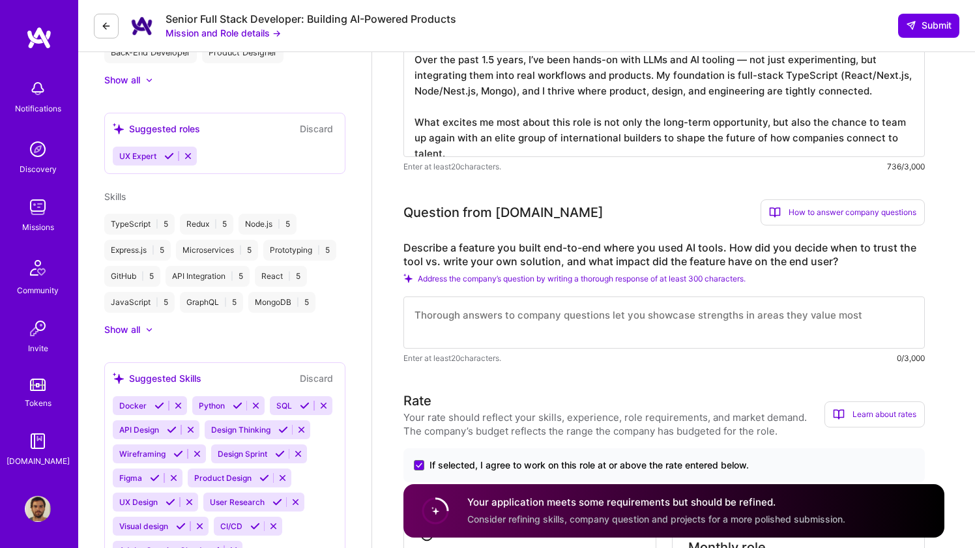
click at [494, 316] on textarea at bounding box center [663, 322] width 521 height 52
paste textarea "One example was building an AI-assisted query builder inside our insurance SaaS…"
type textarea "One example was building an AI-assisted query builder inside our insurance SaaS…"
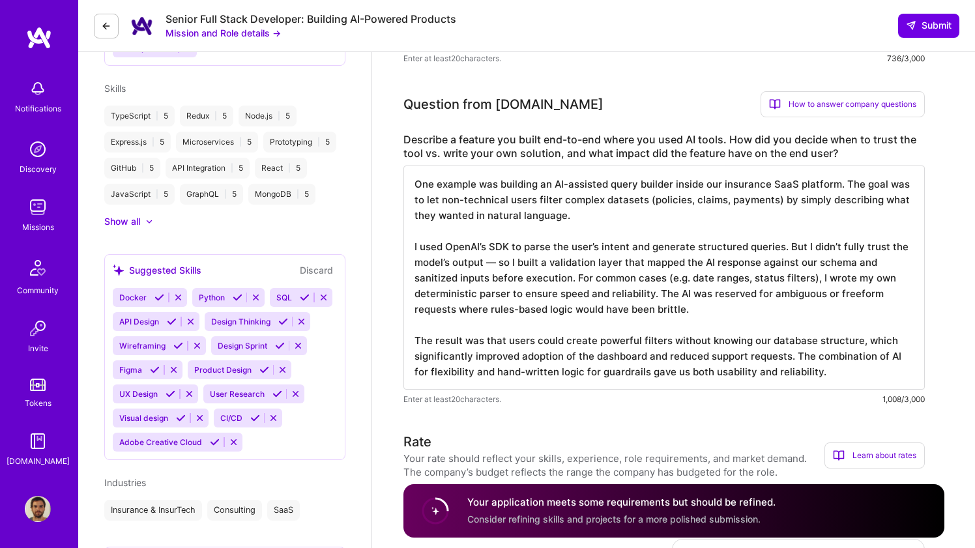
scroll to position [1, 0]
drag, startPoint x: 415, startPoint y: 186, endPoint x: 581, endPoint y: 478, distance: 336.4
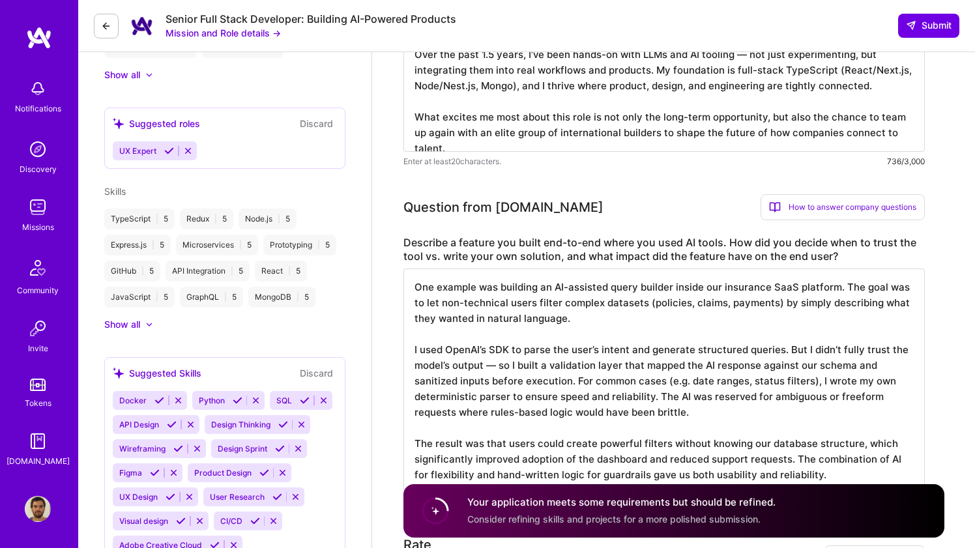
scroll to position [428, 0]
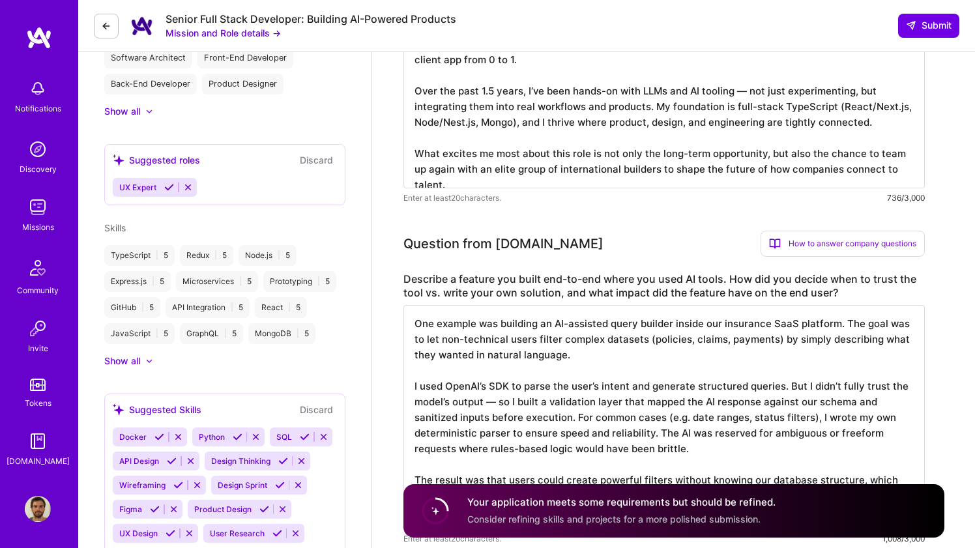
type textarea "One example was building an AI-assisted query builder inside our insurance SaaS…"
click at [142, 363] on div at bounding box center [142, 360] width 5 height 13
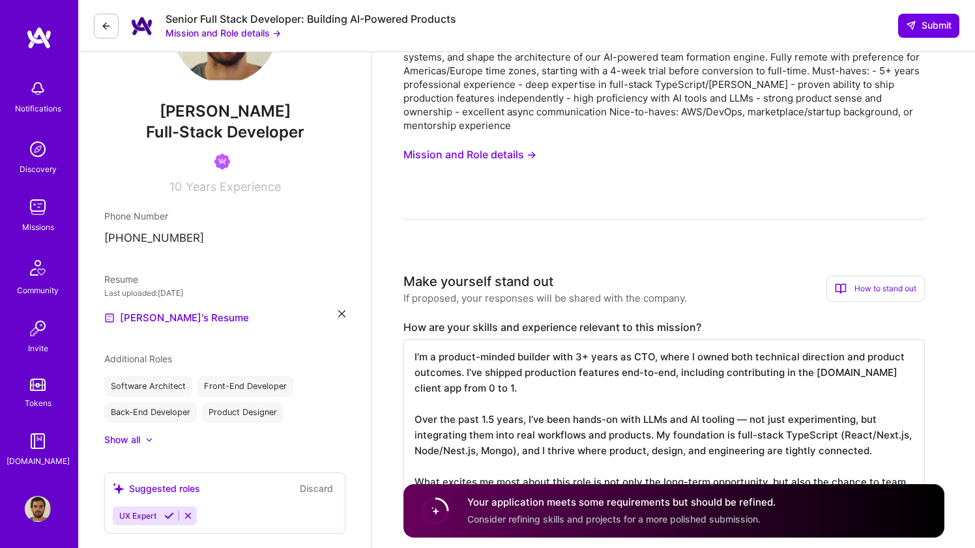
scroll to position [0, 0]
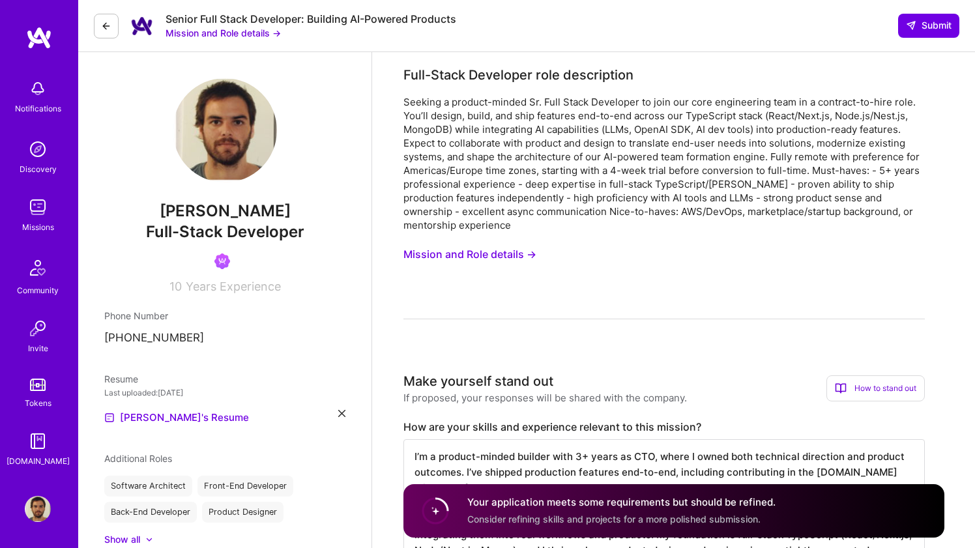
click at [105, 25] on icon at bounding box center [106, 26] width 10 height 10
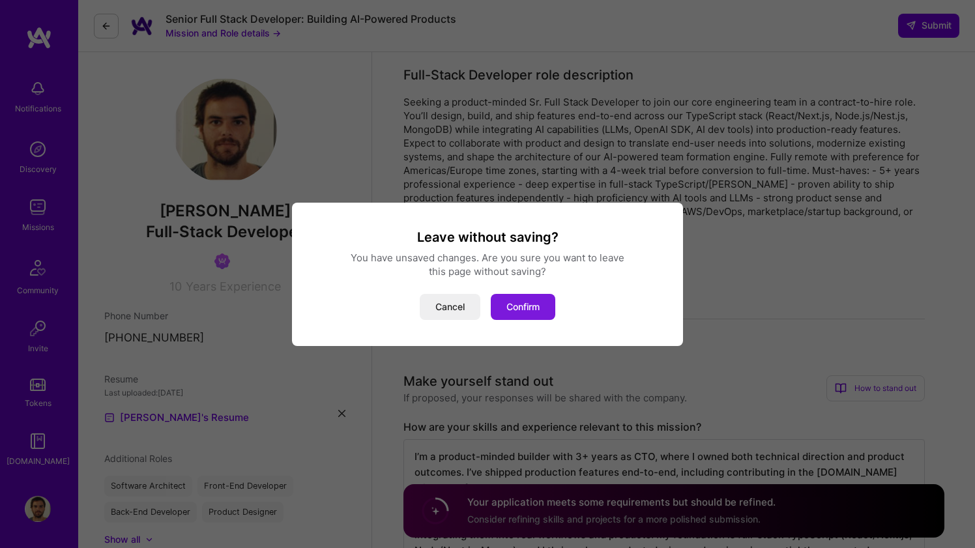
click at [510, 305] on button "Confirm" at bounding box center [523, 307] width 65 height 26
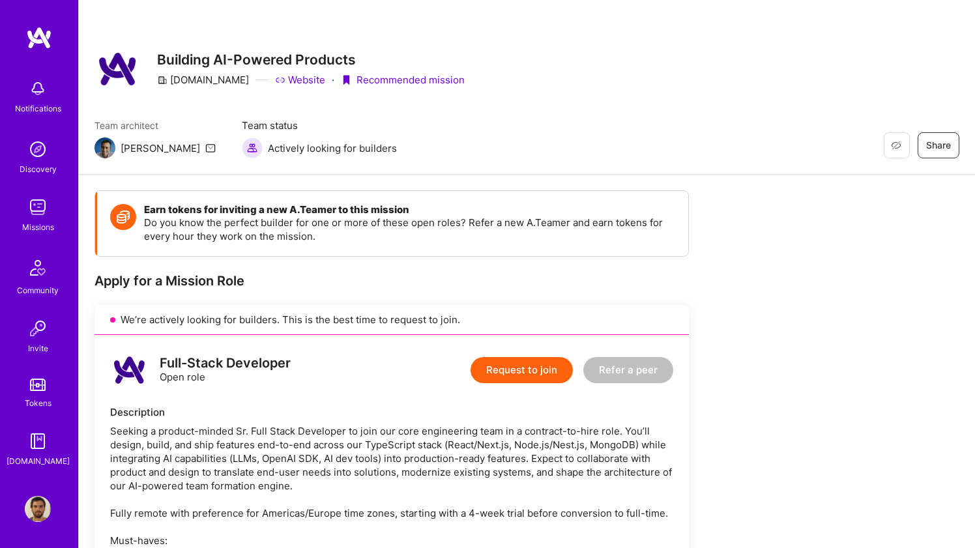
click at [536, 375] on button "Request to join" at bounding box center [521, 370] width 102 height 26
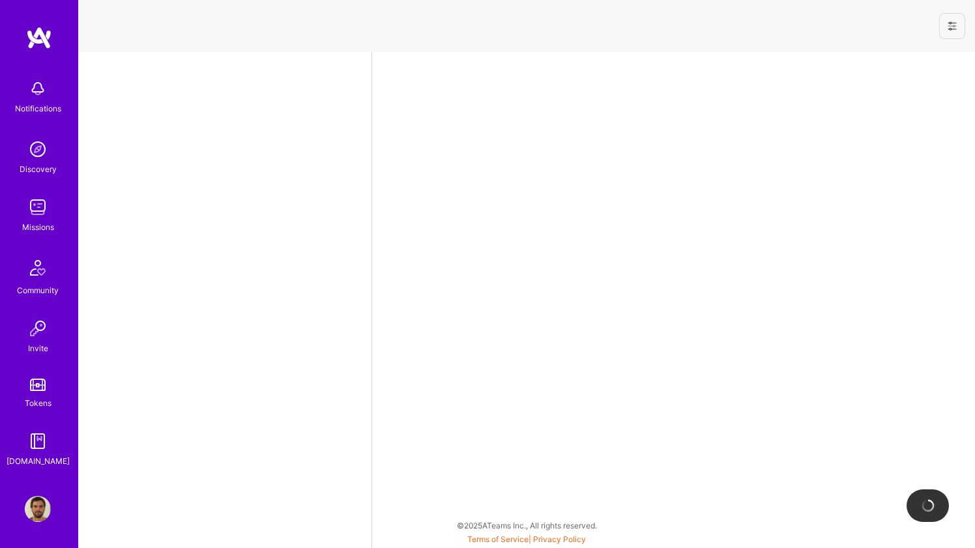
select select "BR"
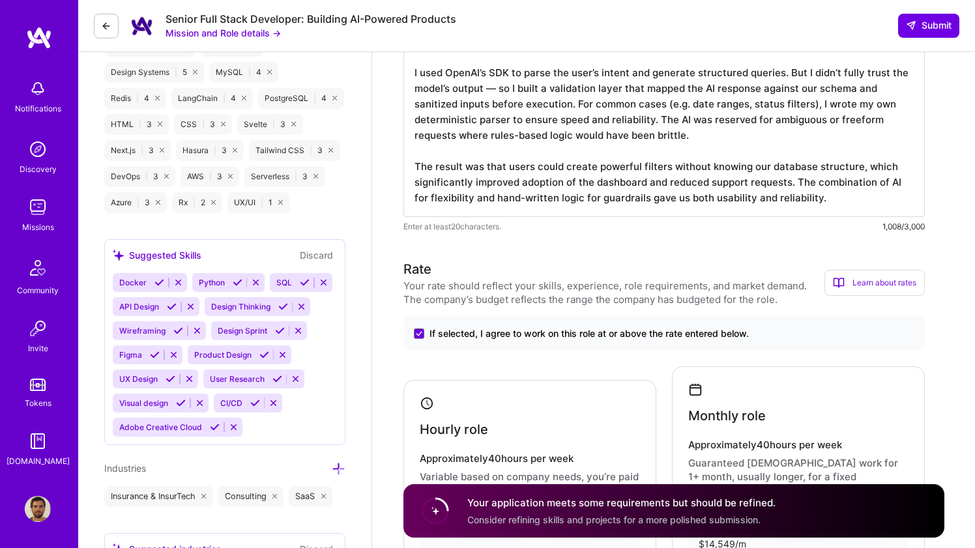
scroll to position [1000, 0]
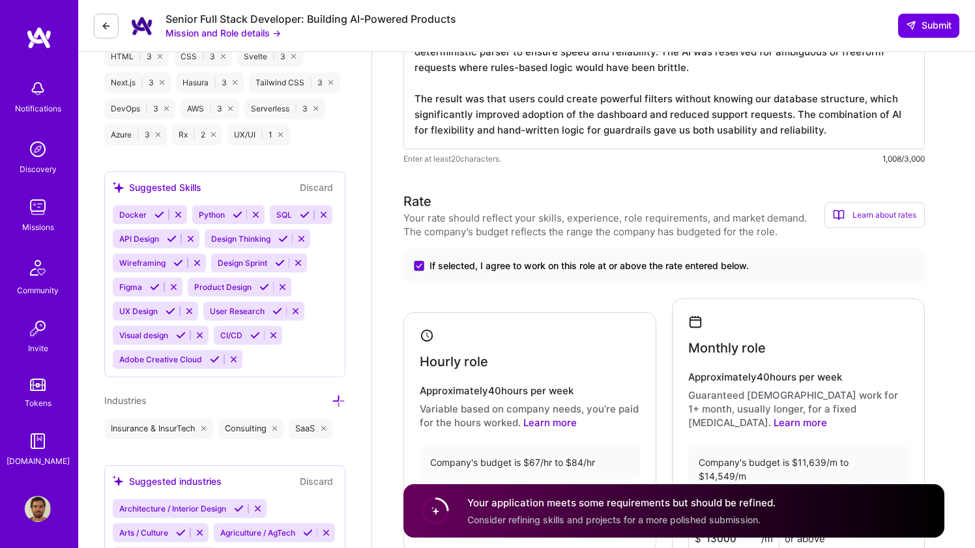
click at [280, 358] on div "Docker Python SQL API Design Design Thinking Wireframing Design Sprint Figma Pr…" at bounding box center [225, 287] width 224 height 164
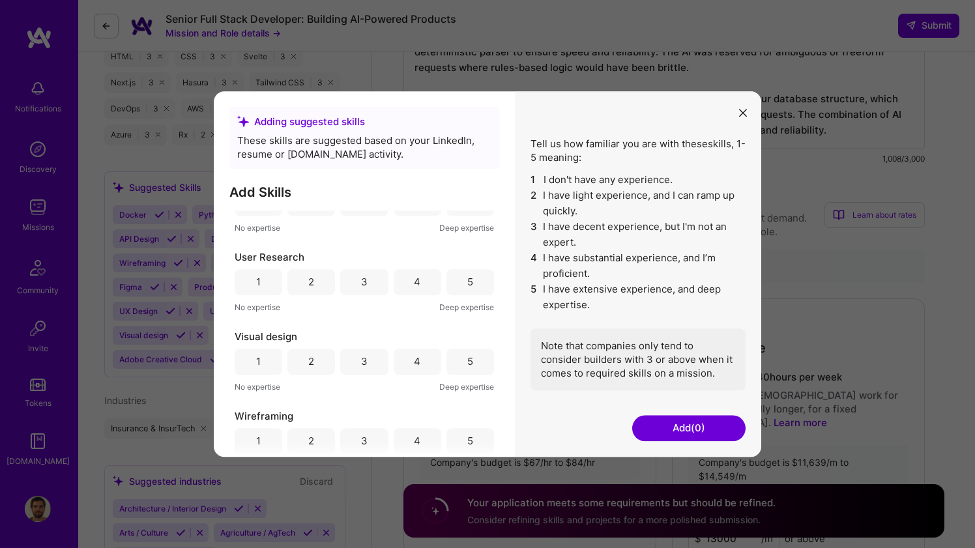
scroll to position [850, 0]
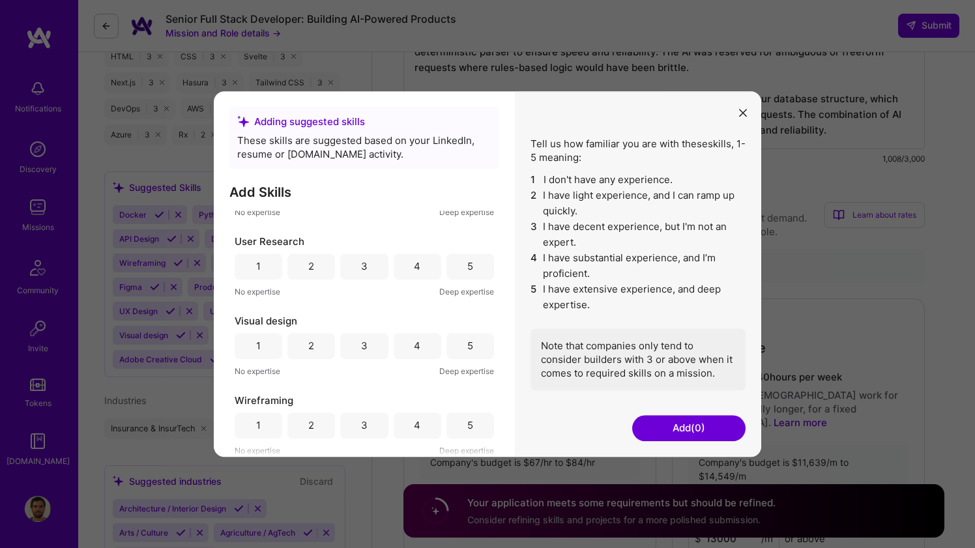
click at [745, 111] on icon "modal" at bounding box center [743, 113] width 8 height 8
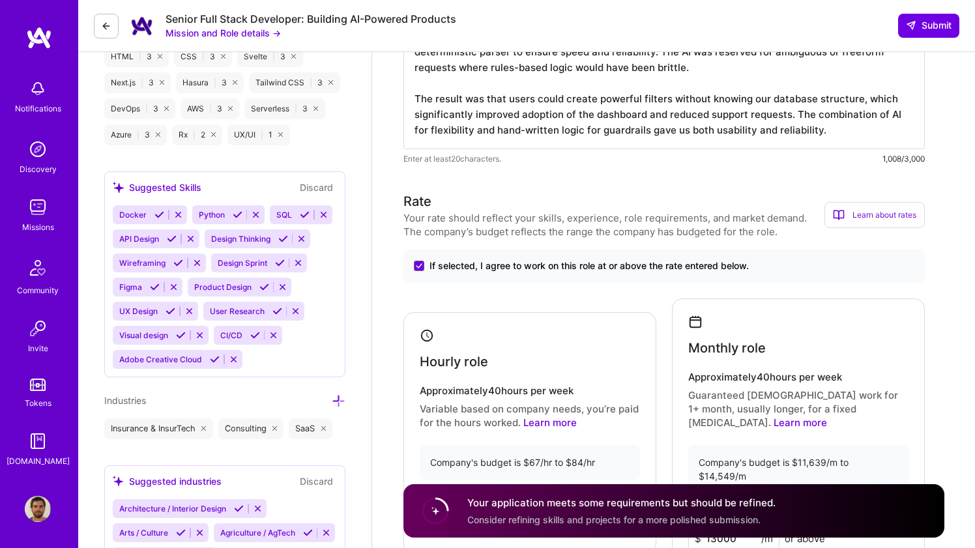
click at [267, 365] on div "Docker Python SQL API Design Design Thinking Wireframing Design Sprint Figma Pr…" at bounding box center [225, 287] width 224 height 164
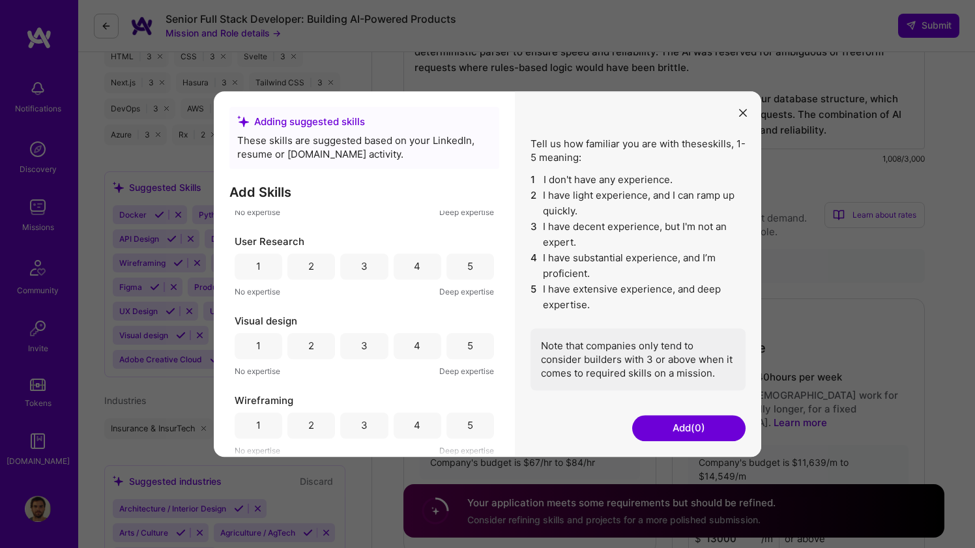
click at [750, 104] on button "modal" at bounding box center [743, 113] width 16 height 22
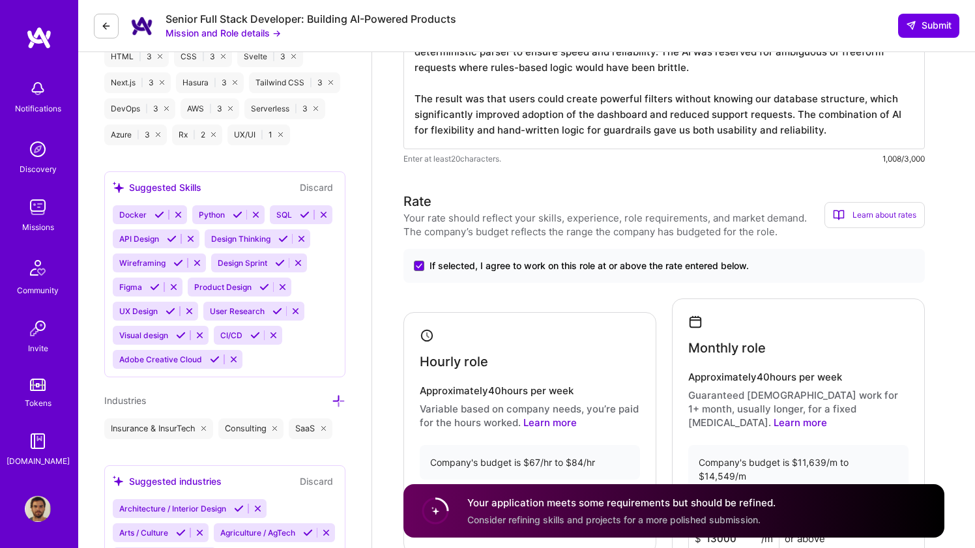
click at [234, 180] on div "Suggested Skills Discard" at bounding box center [225, 187] width 224 height 15
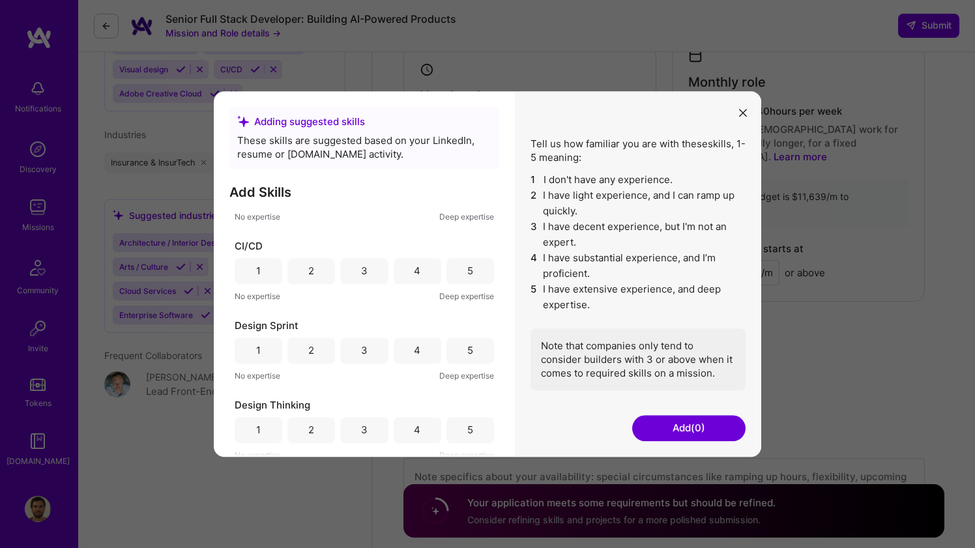
scroll to position [0, 0]
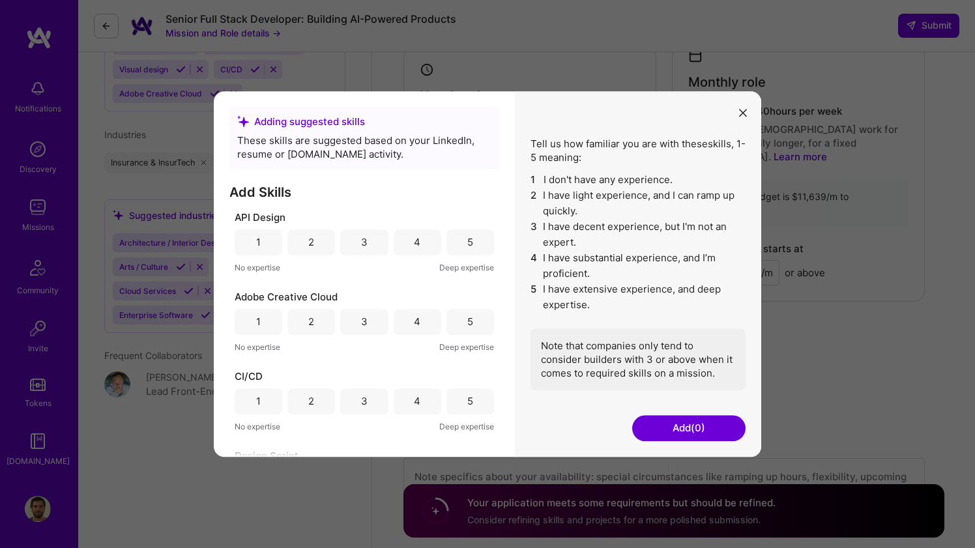
click at [740, 111] on icon "modal" at bounding box center [743, 113] width 8 height 8
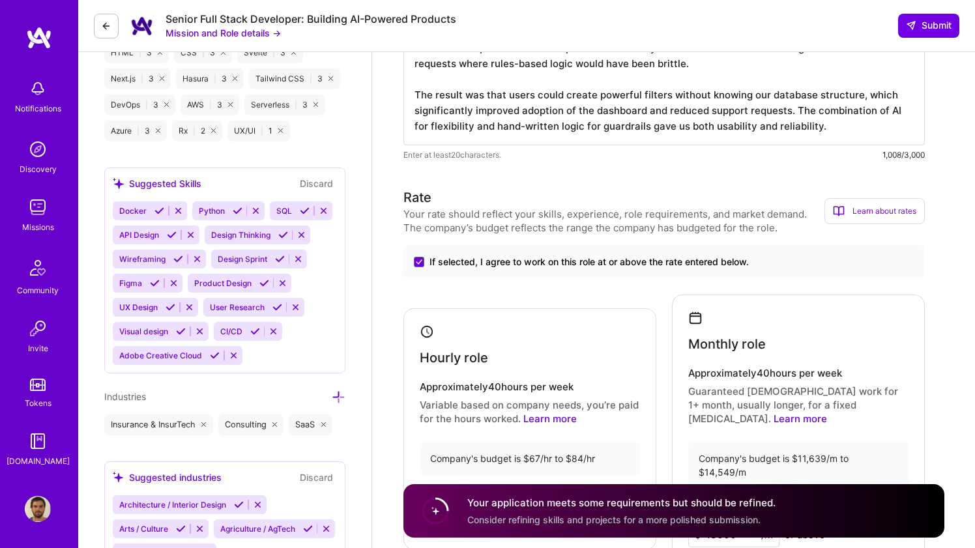
scroll to position [994, 0]
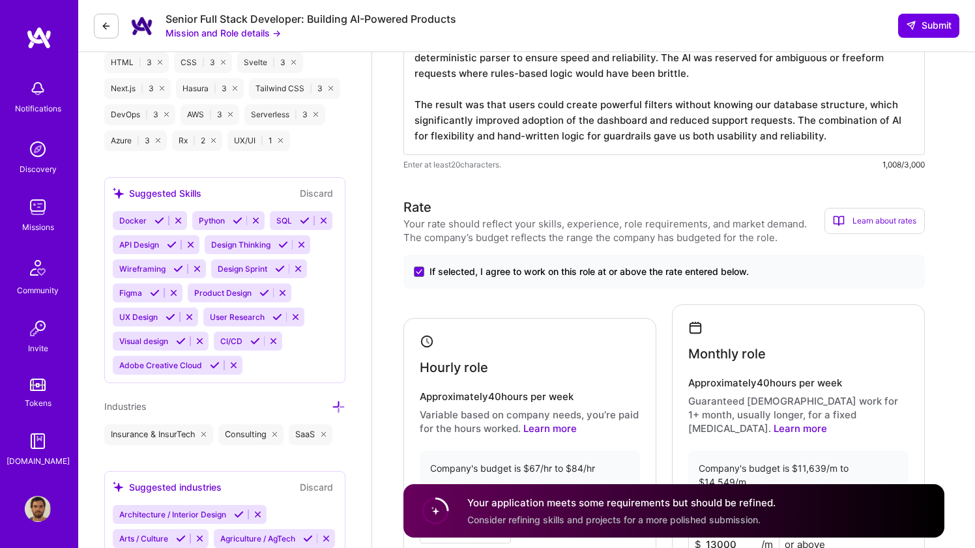
click at [174, 240] on icon at bounding box center [172, 245] width 10 height 10
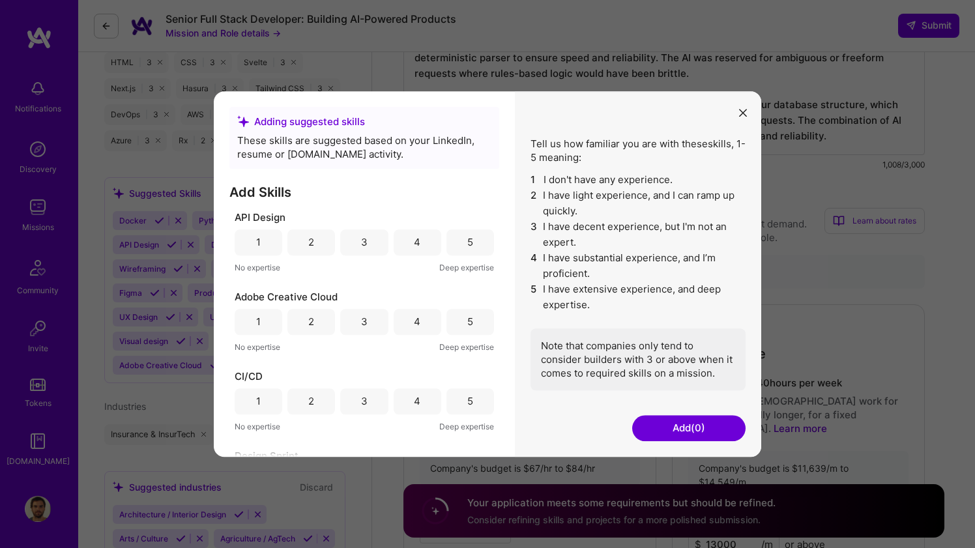
click at [454, 245] on div "5" at bounding box center [470, 242] width 48 height 26
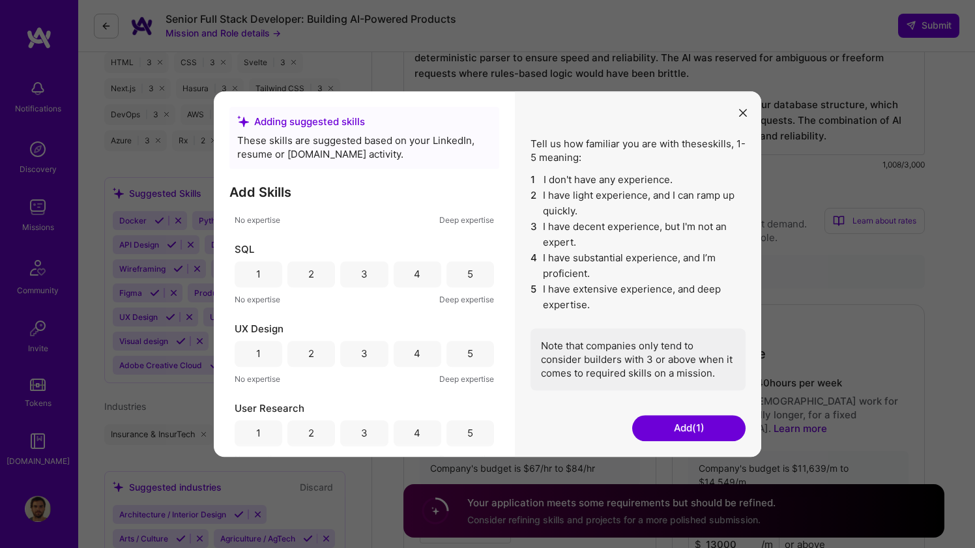
scroll to position [850, 0]
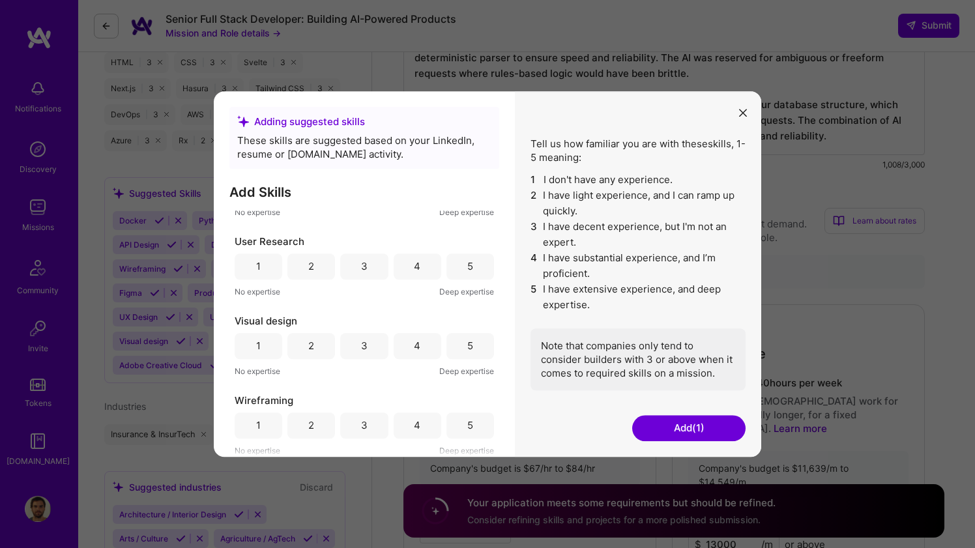
click at [658, 423] on button "Add (1)" at bounding box center [688, 428] width 113 height 26
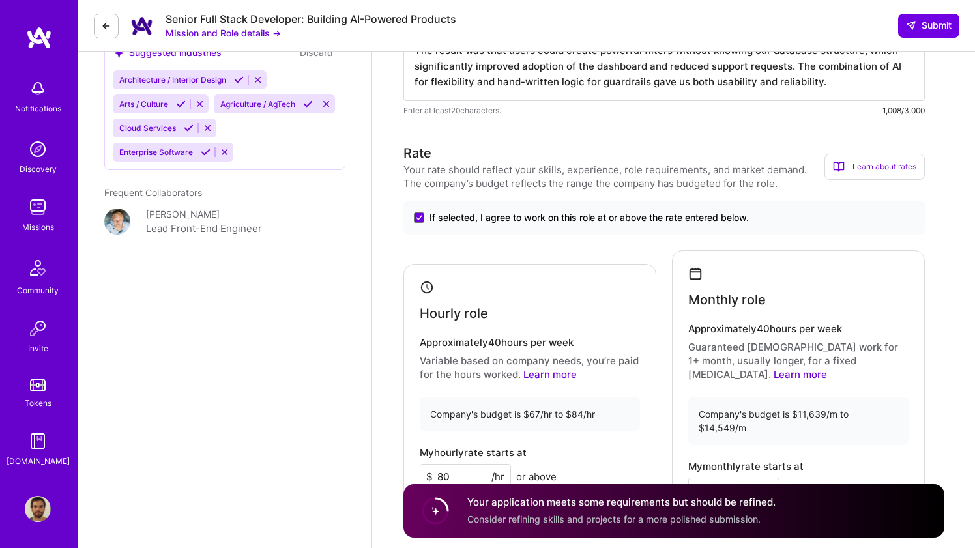
click at [742, 110] on div "Enter at least 20 characters. 1,008/3,000" at bounding box center [663, 111] width 521 height 14
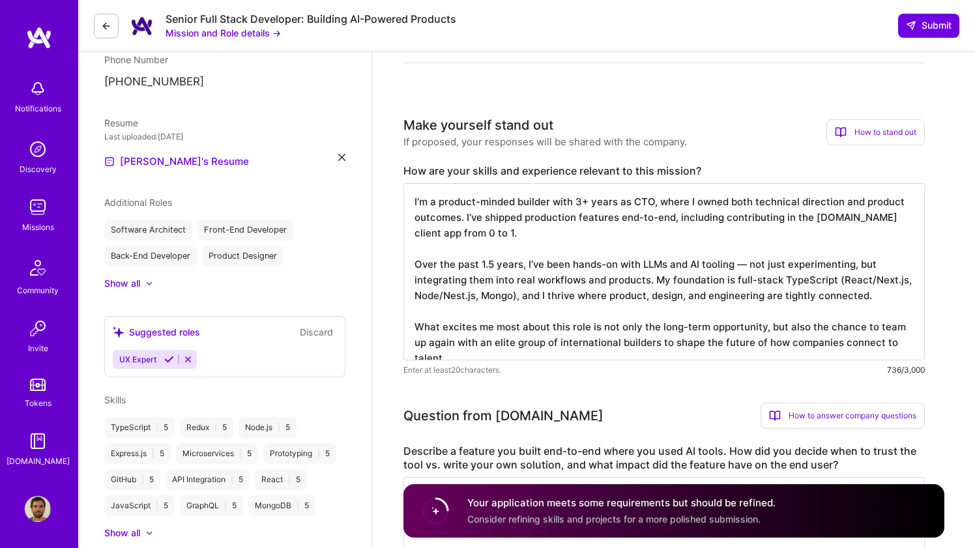
scroll to position [227, 0]
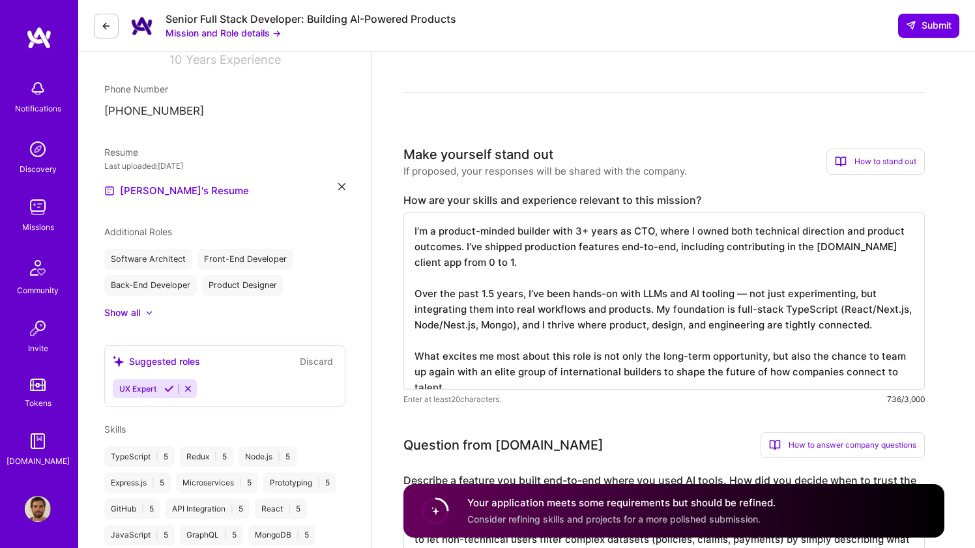
click at [207, 233] on div "Additional Roles" at bounding box center [224, 232] width 241 height 14
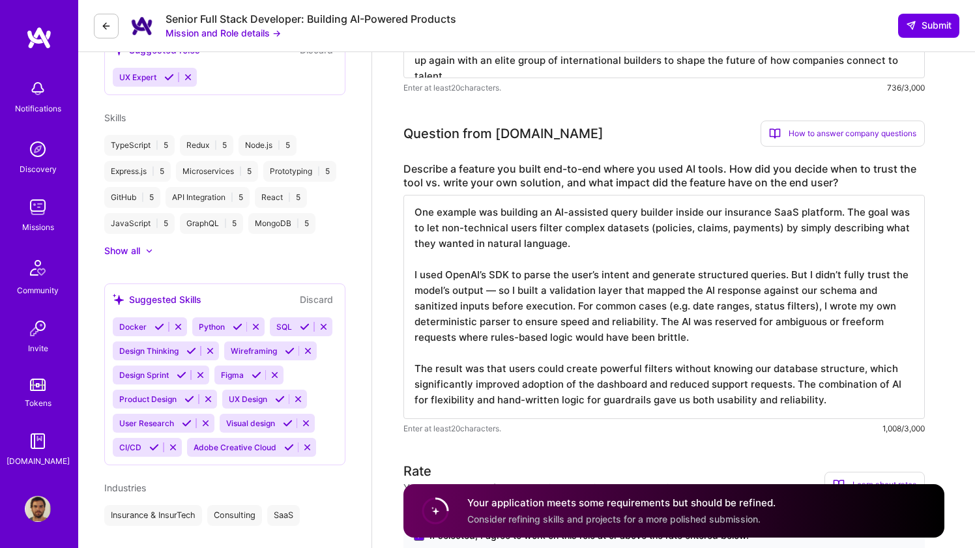
scroll to position [610, 0]
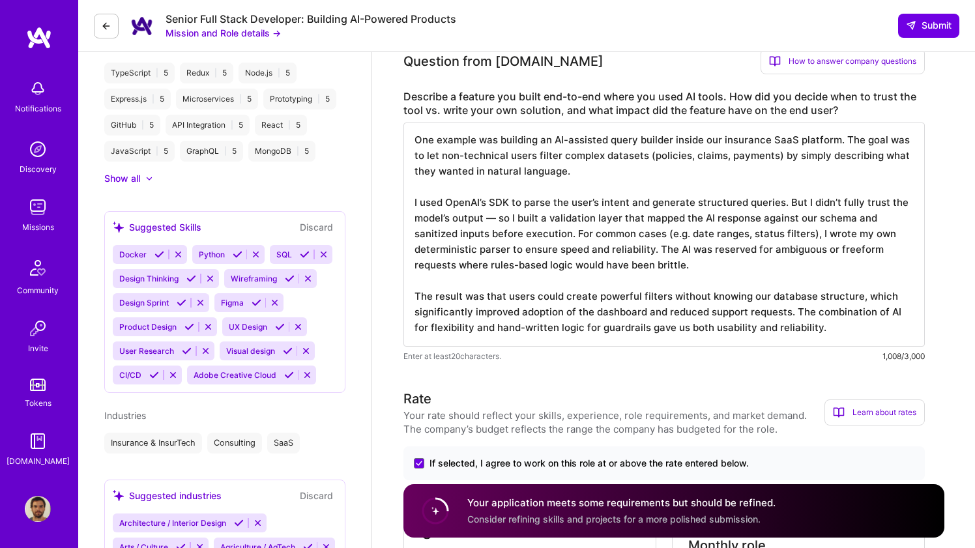
click at [315, 225] on button "Discard" at bounding box center [316, 227] width 41 height 15
click at [313, 225] on button "Discard" at bounding box center [316, 227] width 41 height 15
click at [274, 227] on div "Suggested Skills Discard" at bounding box center [225, 227] width 224 height 15
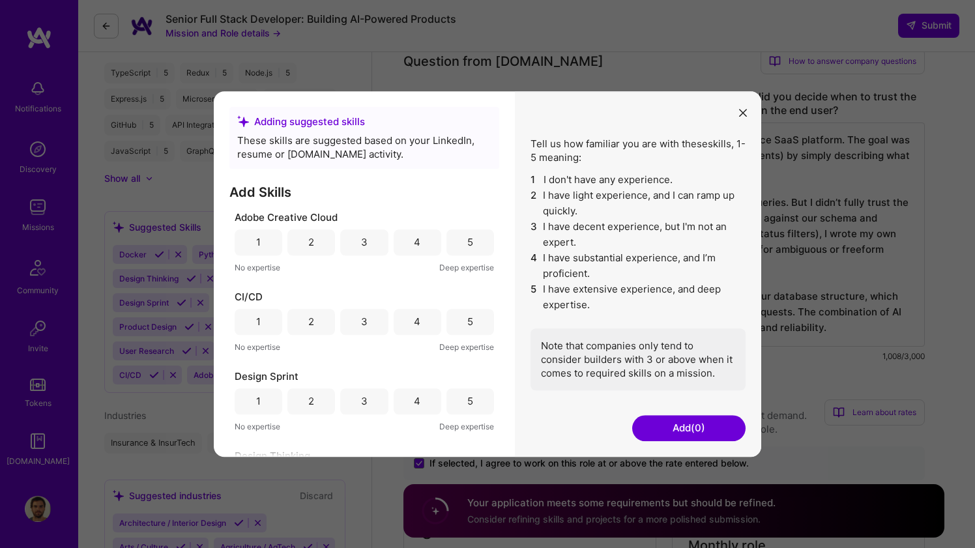
click at [739, 106] on button "modal" at bounding box center [743, 113] width 16 height 22
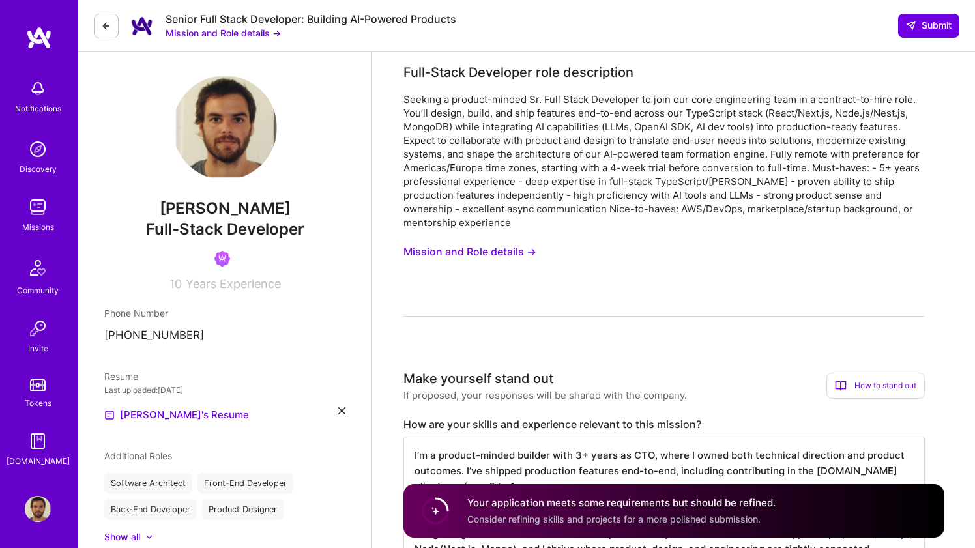
scroll to position [0, 0]
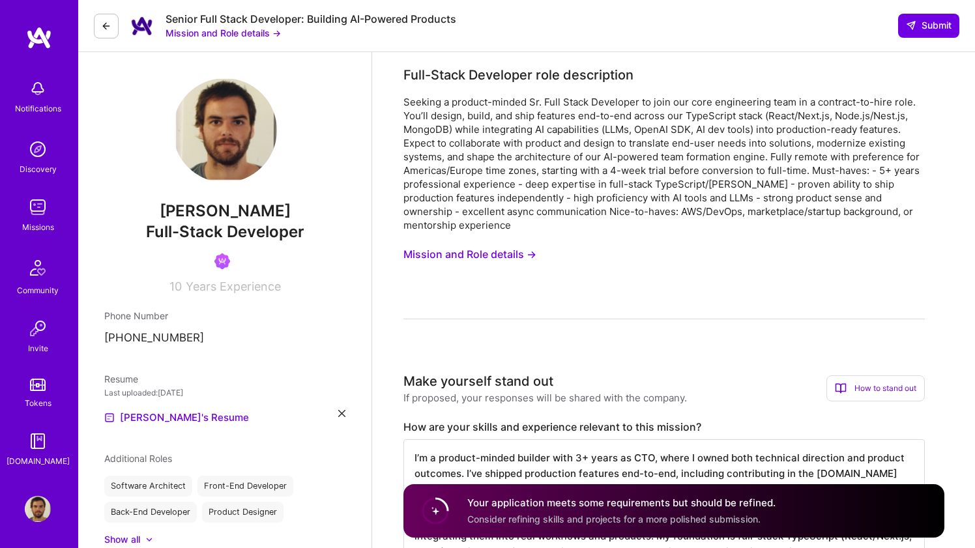
click at [38, 33] on img at bounding box center [39, 37] width 26 height 23
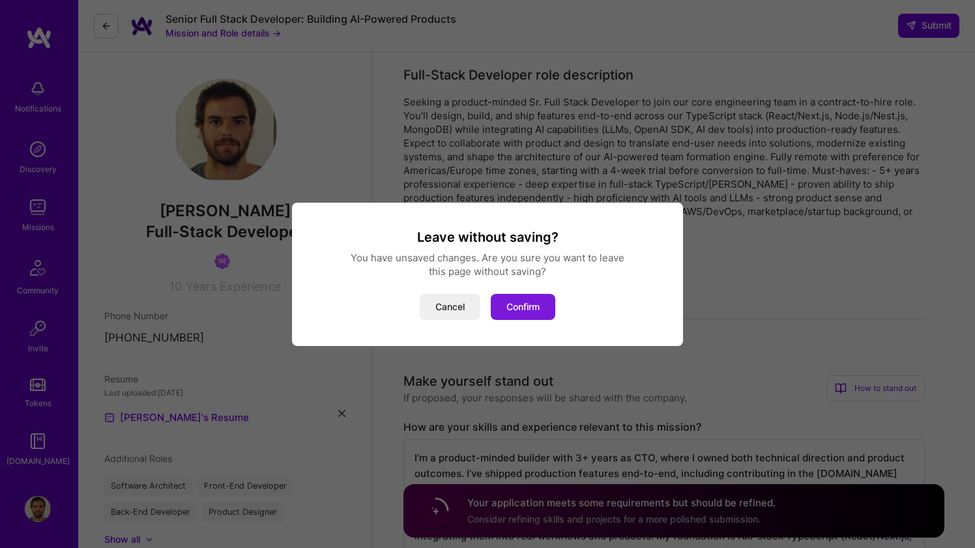
click at [524, 313] on button "Confirm" at bounding box center [523, 307] width 65 height 26
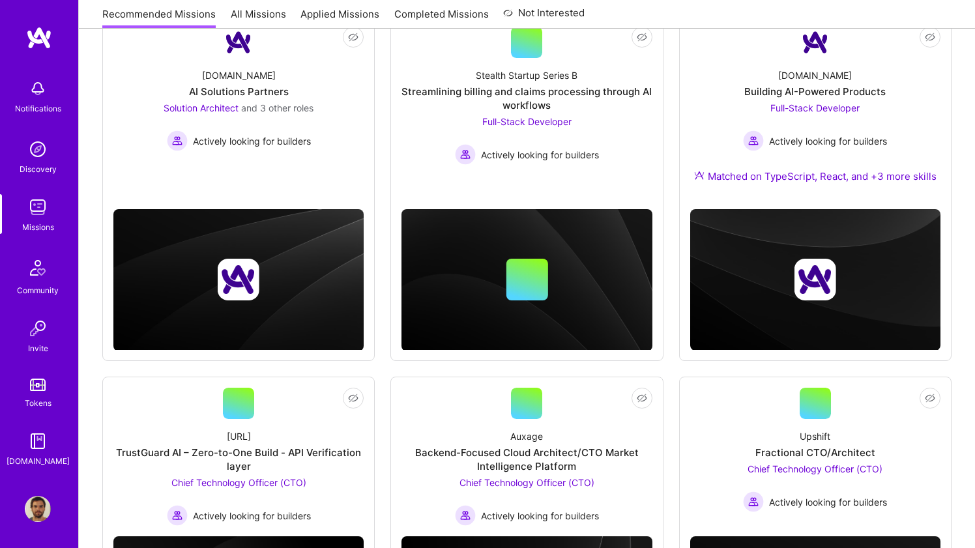
scroll to position [375, 0]
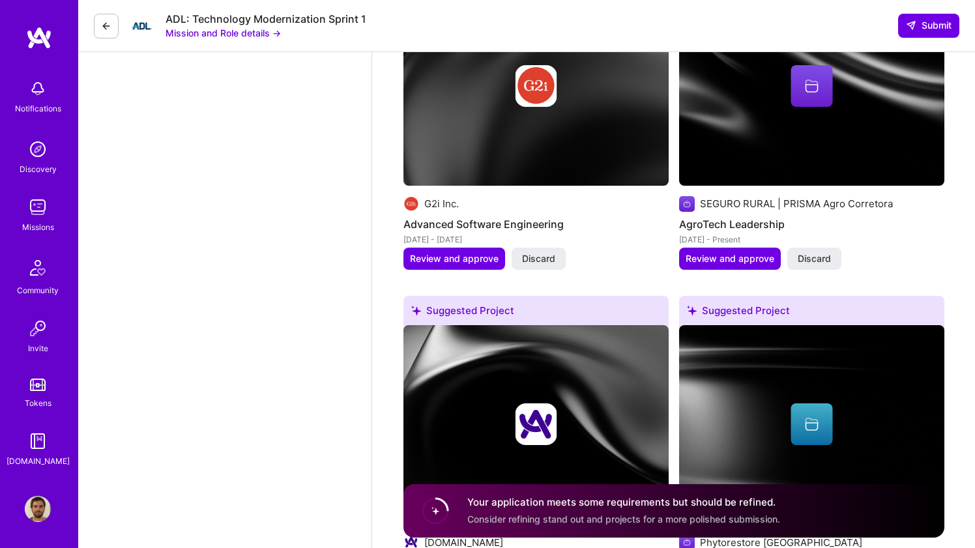
scroll to position [1442, 0]
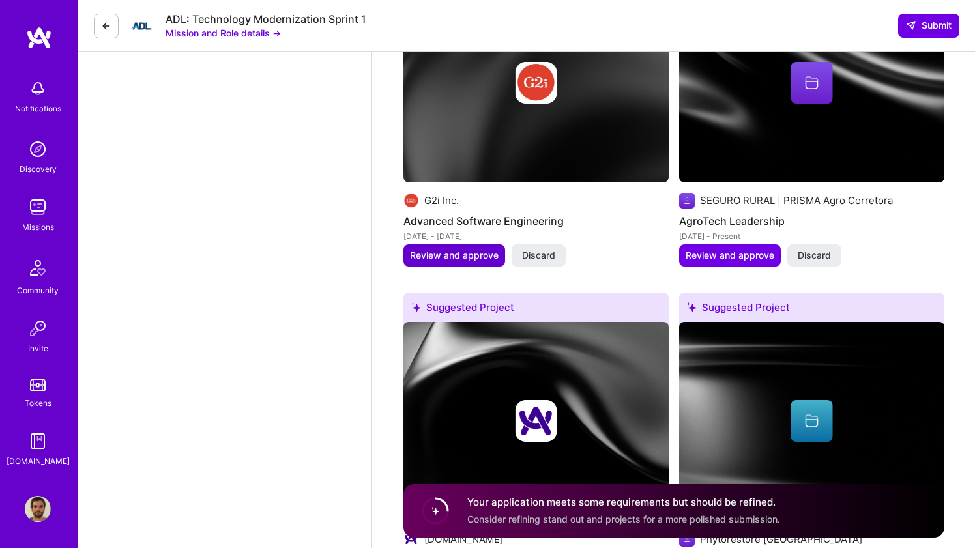
click at [467, 249] on span "Review and approve" at bounding box center [454, 255] width 89 height 13
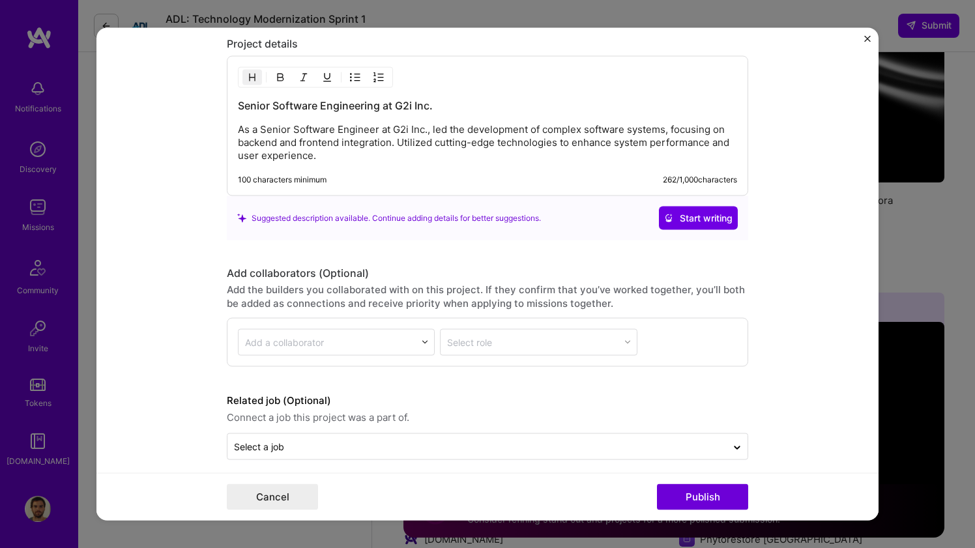
scroll to position [1528, 0]
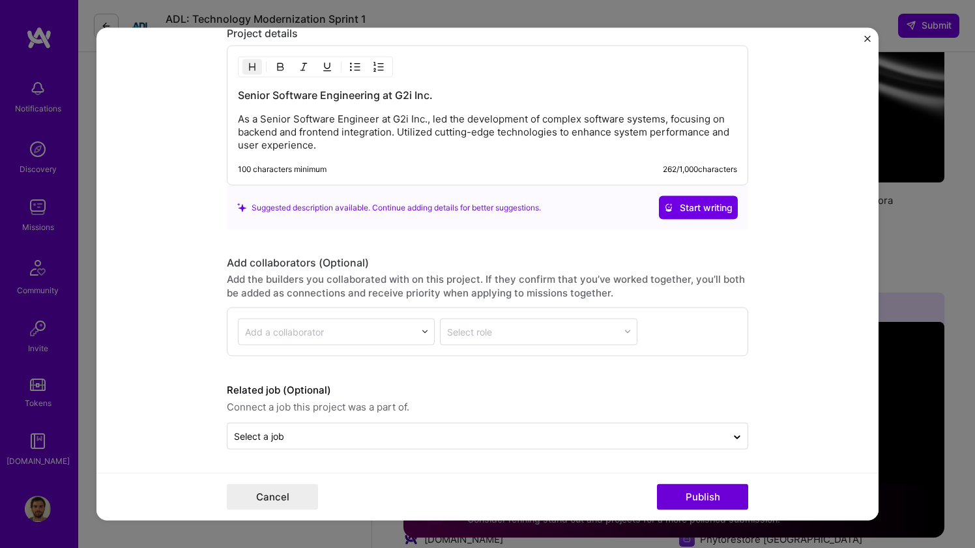
click at [867, 38] on img "Close" at bounding box center [867, 38] width 7 height 7
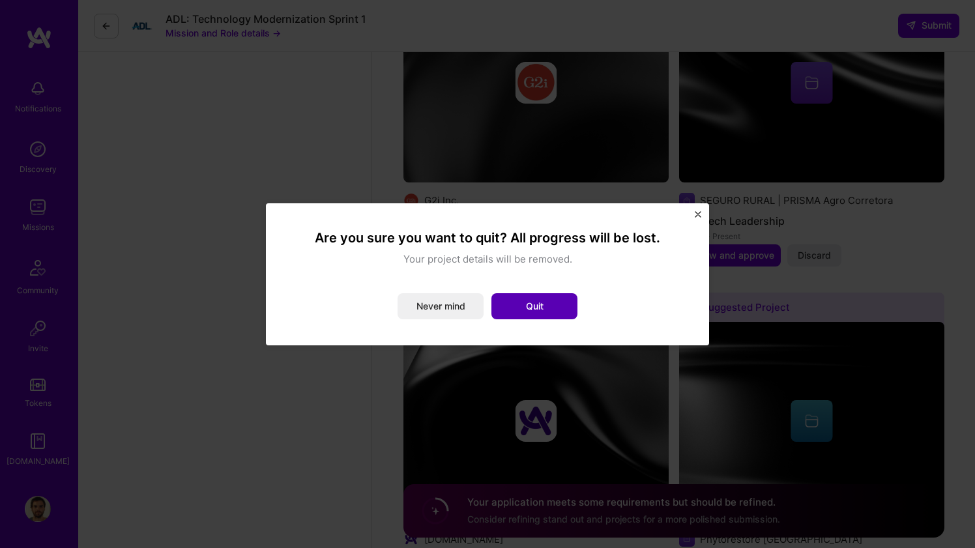
click at [517, 305] on button "Quit" at bounding box center [534, 306] width 86 height 26
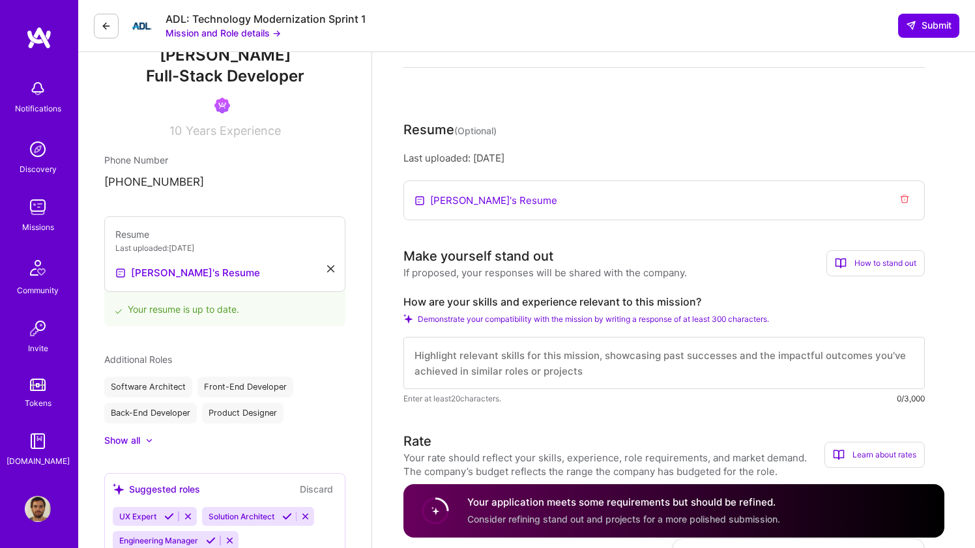
scroll to position [0, 0]
